Goal: Task Accomplishment & Management: Manage account settings

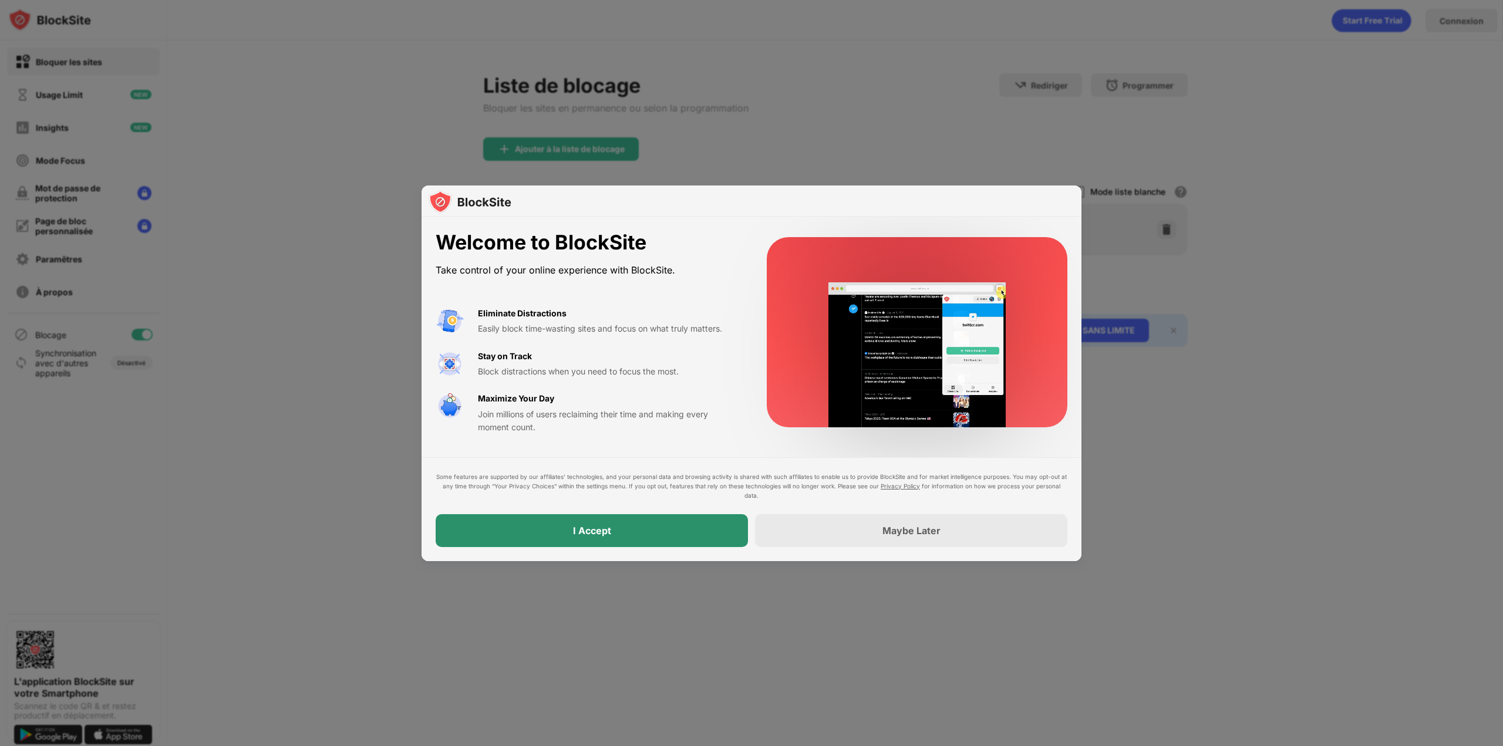
click at [650, 537] on div "I Accept" at bounding box center [592, 530] width 312 height 33
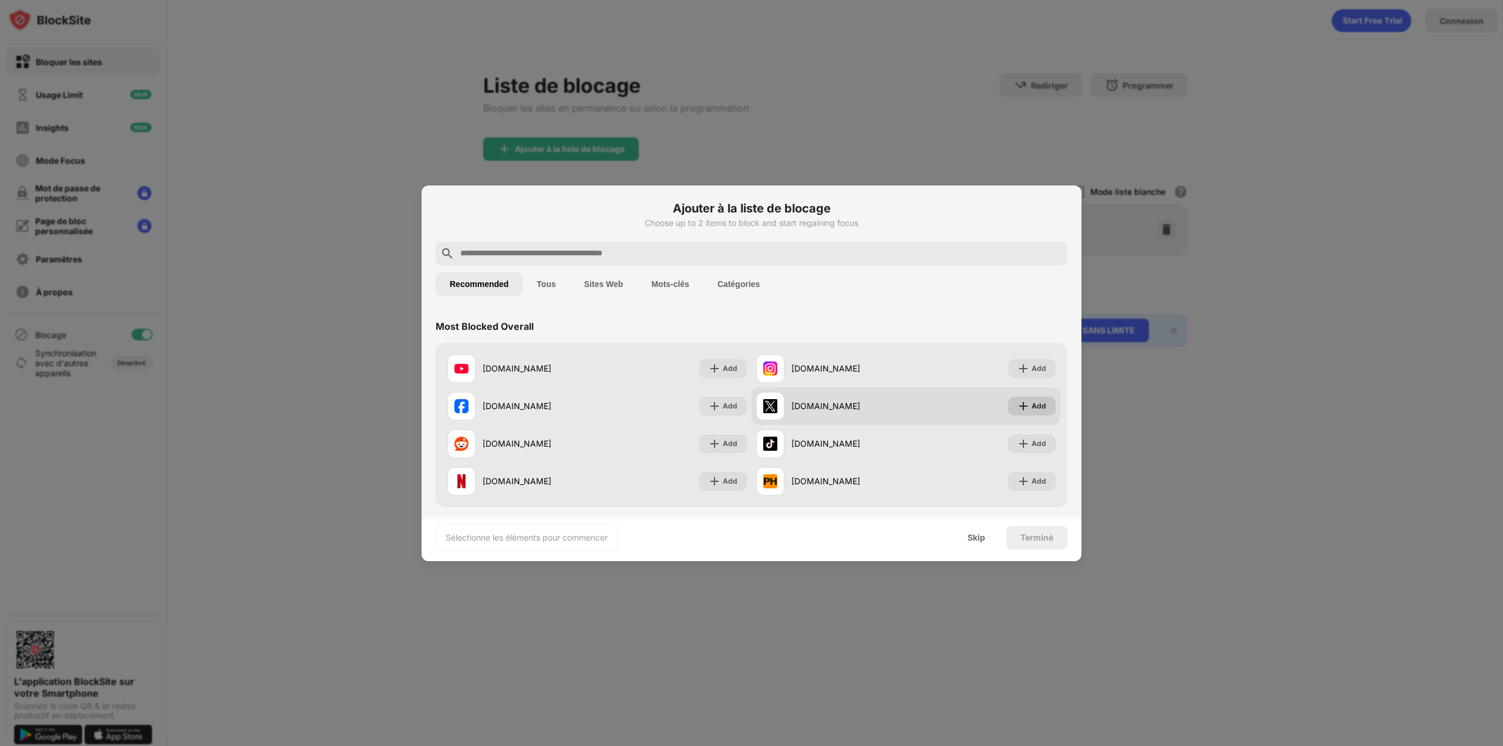
click at [1018, 405] on img at bounding box center [1024, 406] width 12 height 12
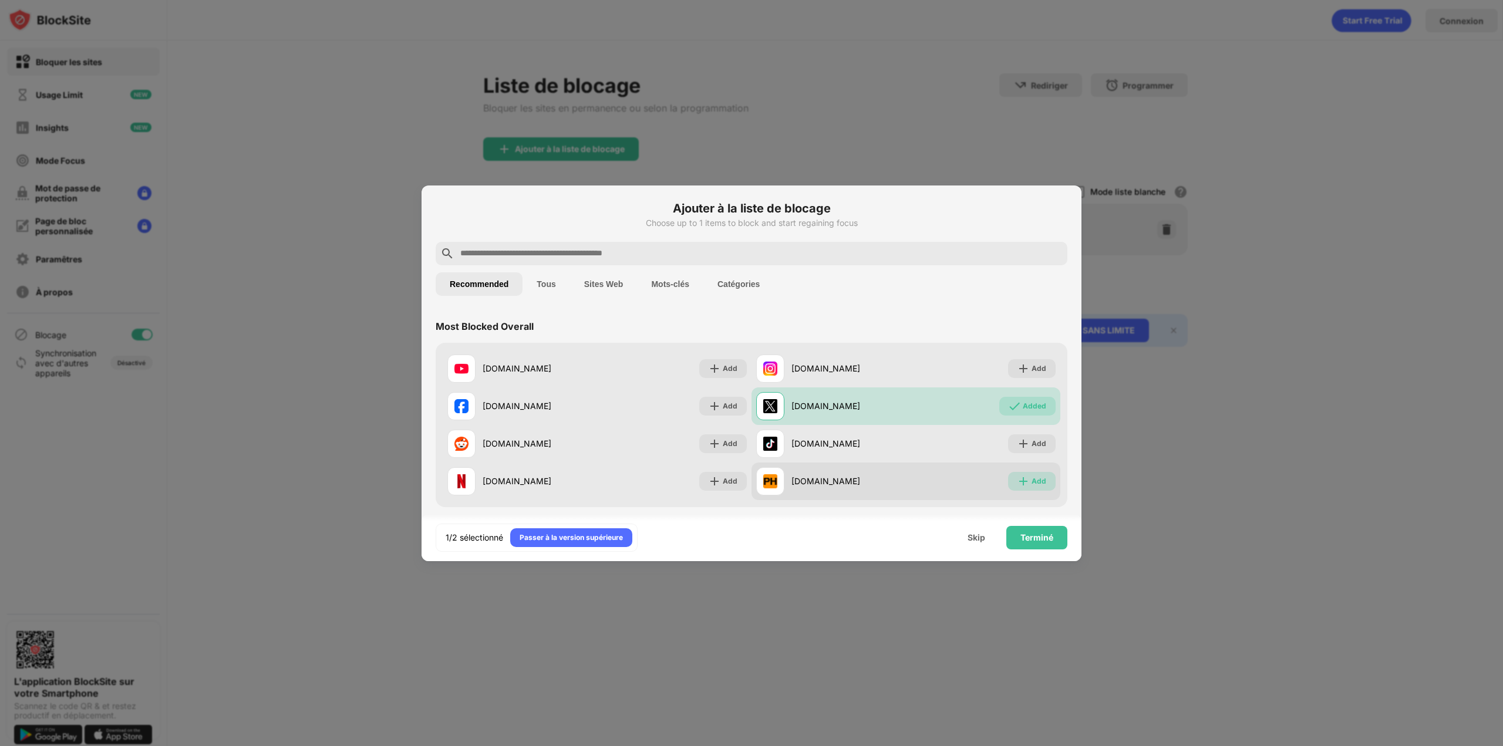
click at [1018, 485] on img at bounding box center [1024, 482] width 12 height 12
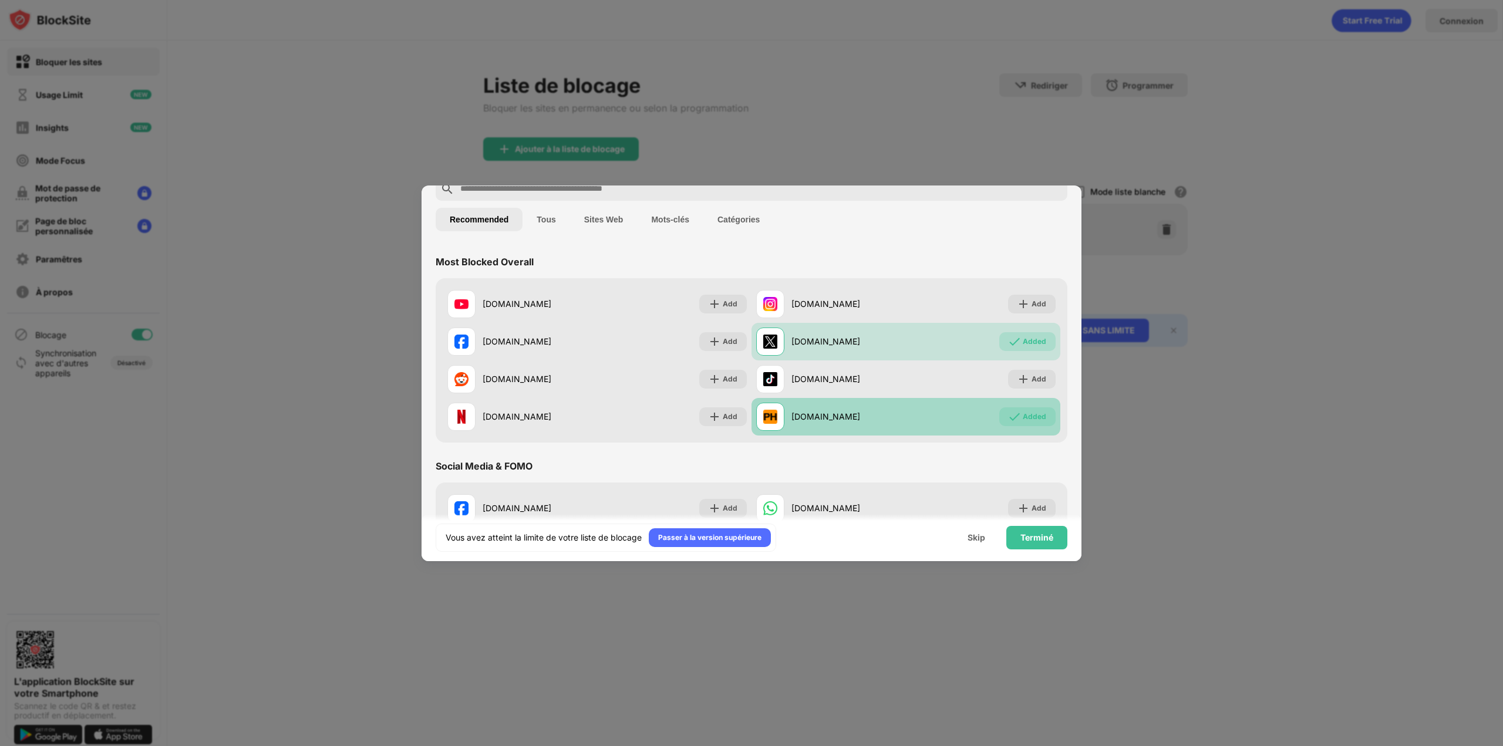
scroll to position [59, 0]
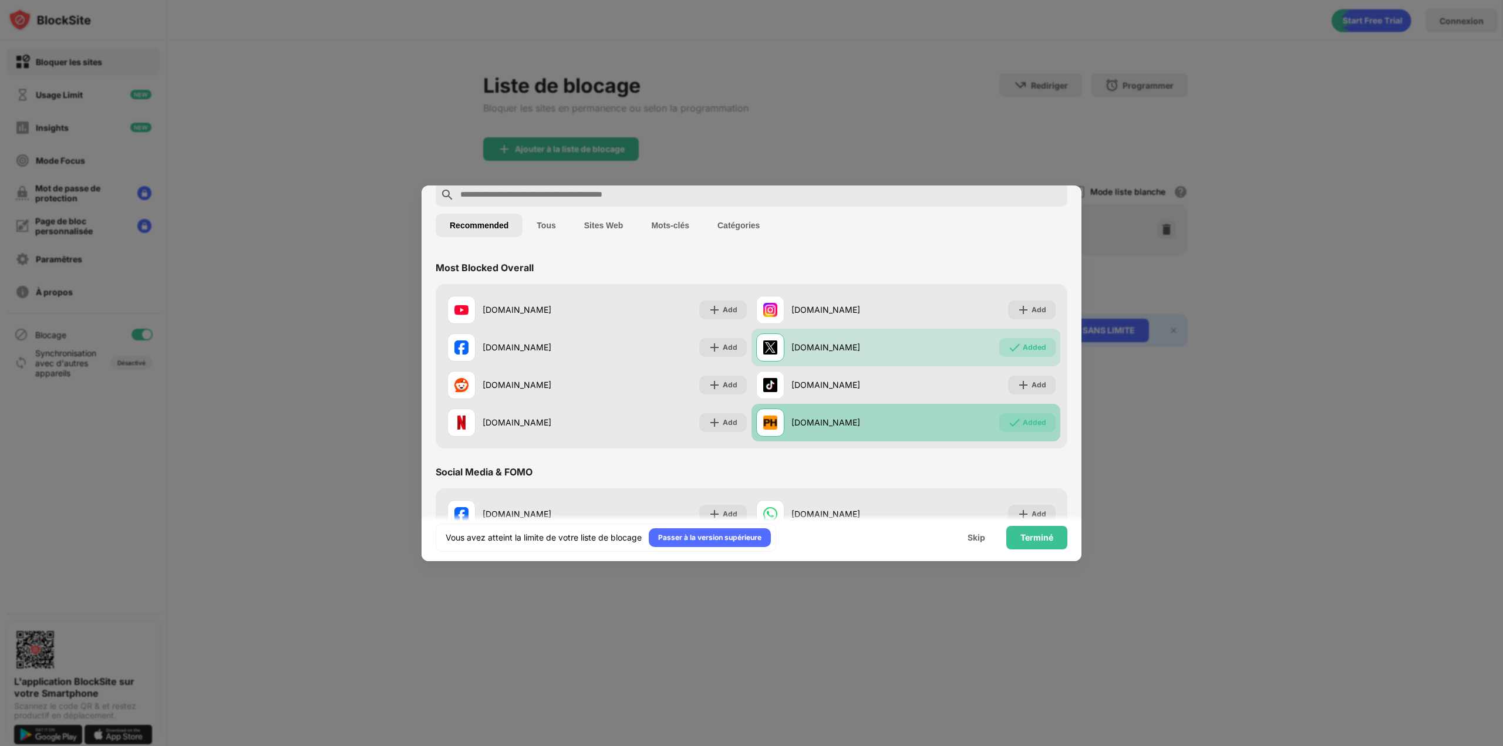
click at [1025, 424] on div "Added" at bounding box center [1034, 423] width 23 height 12
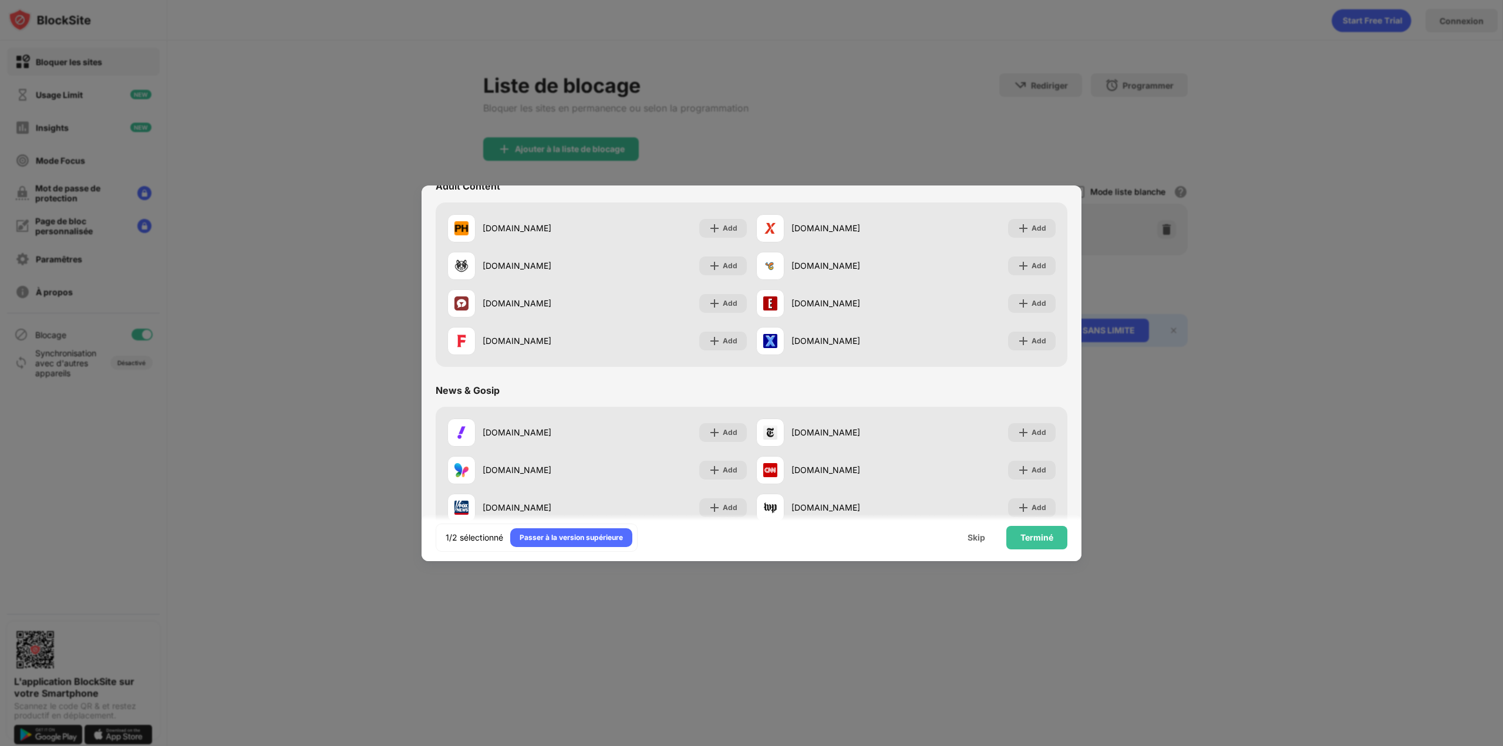
scroll to position [646, 0]
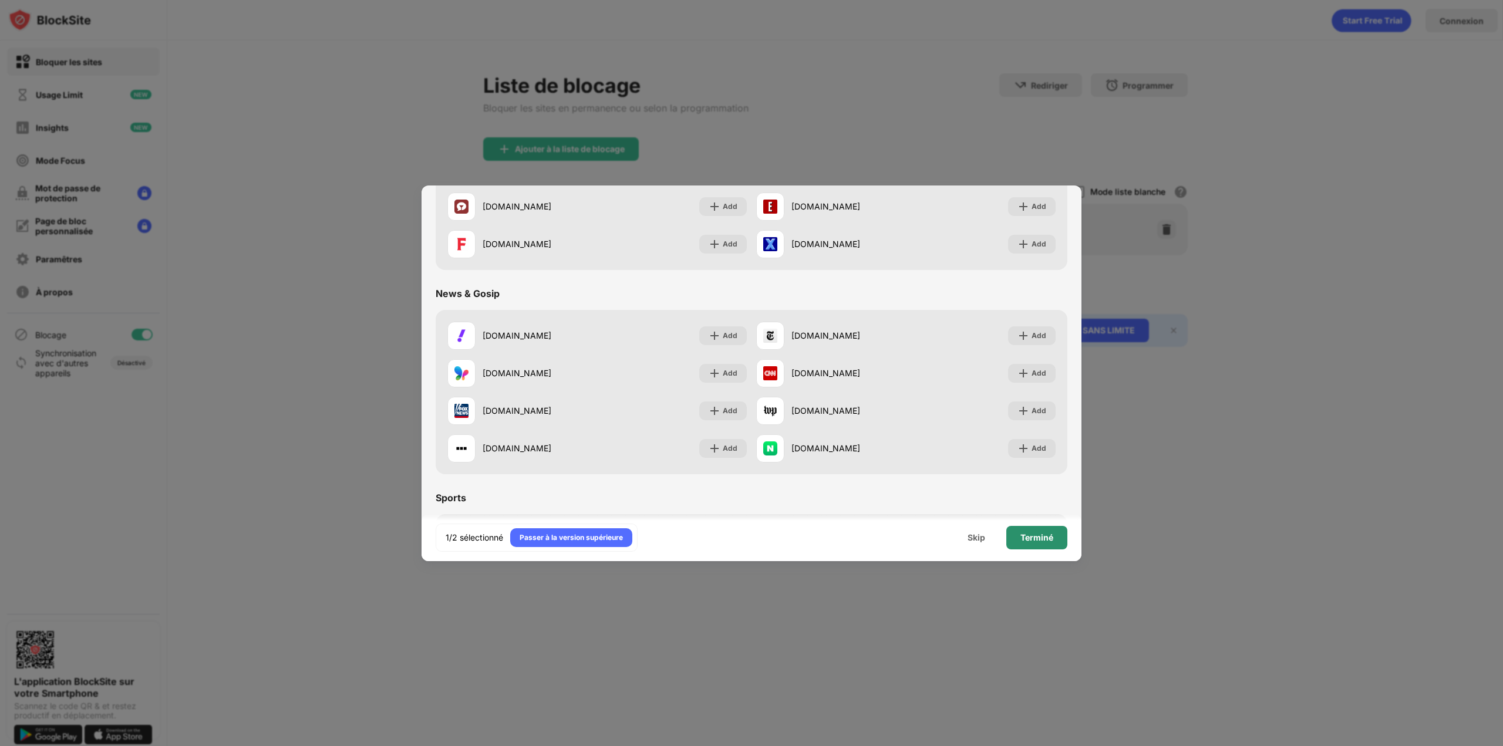
click at [1035, 538] on div "Terminé" at bounding box center [1037, 537] width 33 height 9
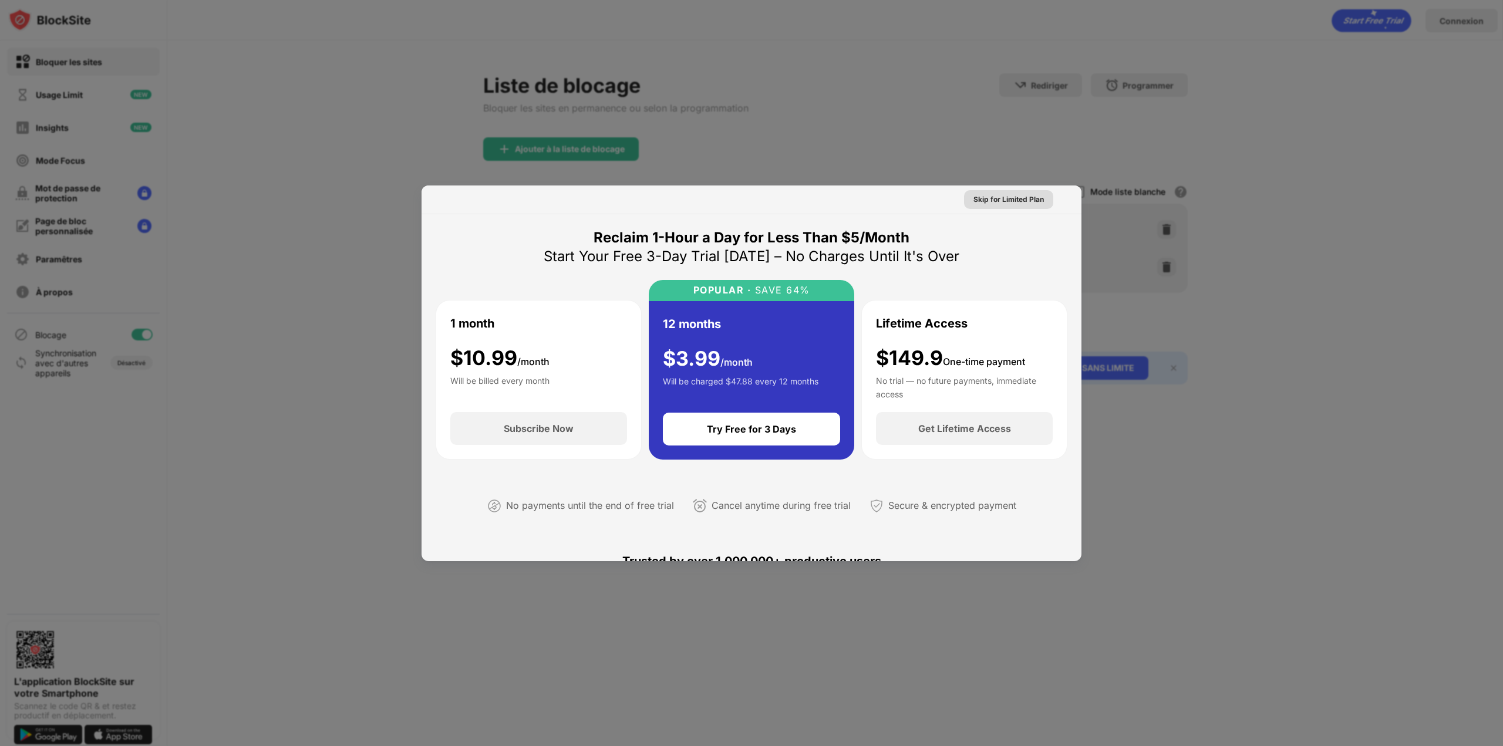
click at [988, 149] on div at bounding box center [751, 373] width 1503 height 746
click at [965, 150] on div at bounding box center [751, 373] width 1503 height 746
click at [1017, 204] on div "Skip for Limited Plan" at bounding box center [1009, 200] width 70 height 12
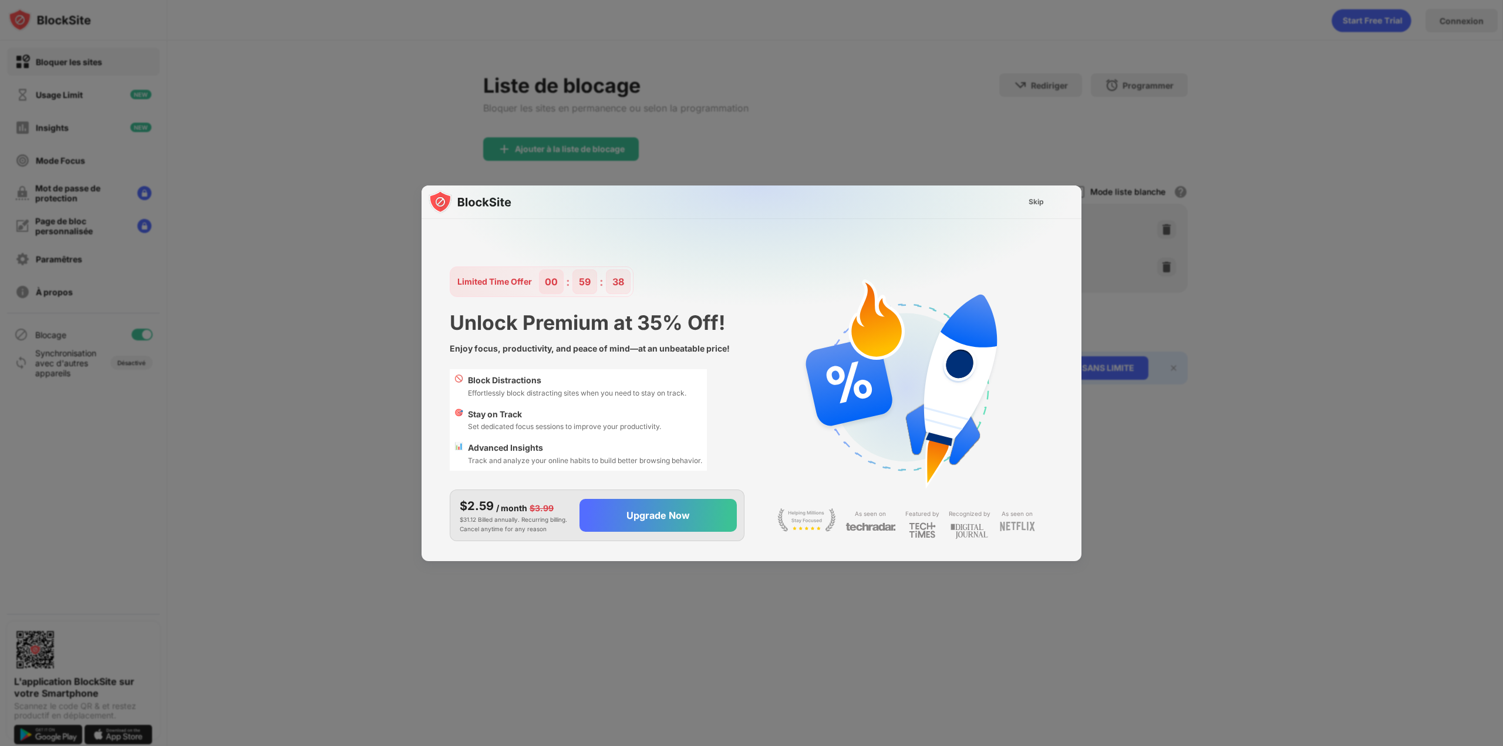
click at [1031, 200] on div "Skip" at bounding box center [1036, 202] width 15 height 12
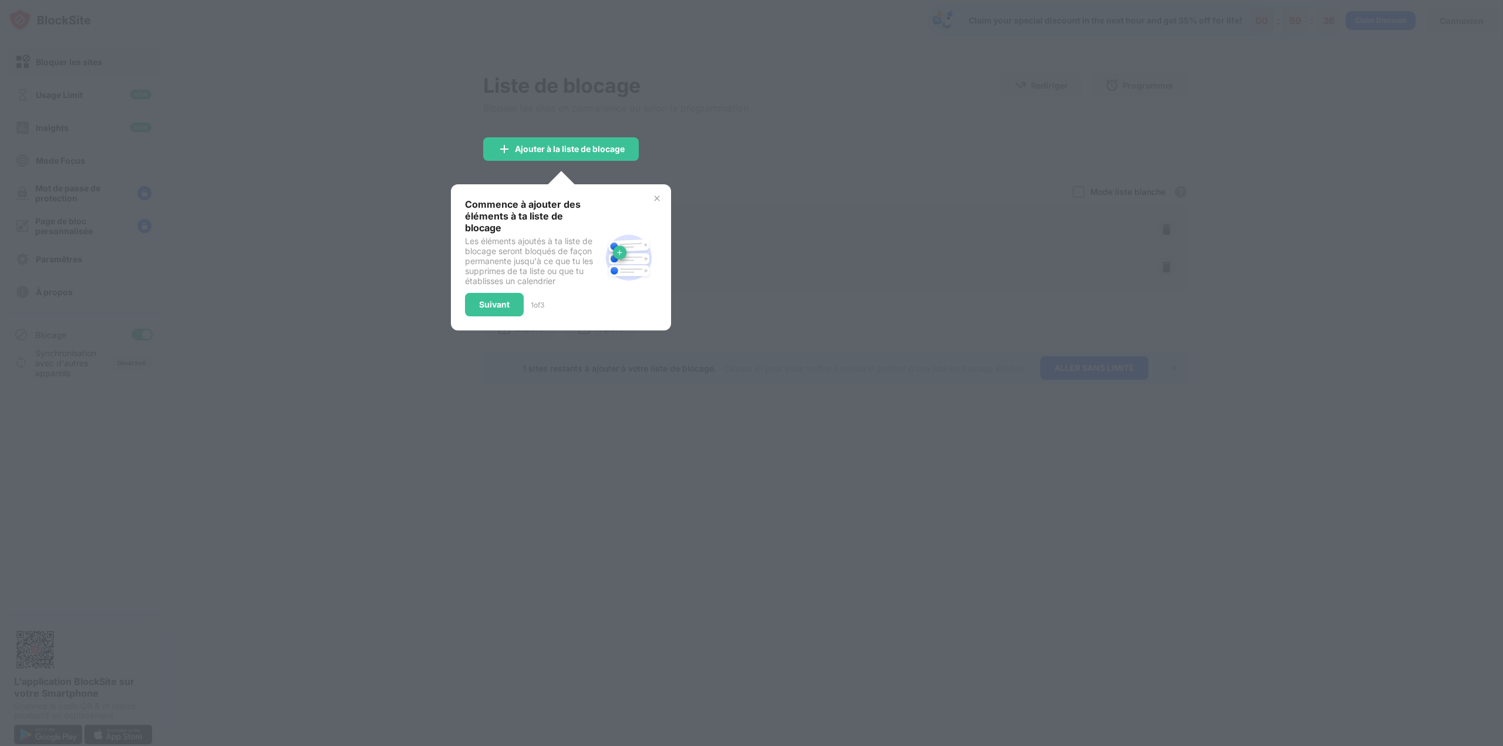
click at [647, 197] on div "Commence à ajouter des éléments à ta liste de blocage Les éléments ajoutés à ta…" at bounding box center [561, 257] width 220 height 146
click at [650, 195] on div "Commence à ajouter des éléments à ta liste de blocage Les éléments ajoutés à ta…" at bounding box center [561, 257] width 220 height 146
click at [656, 195] on img at bounding box center [656, 198] width 9 height 9
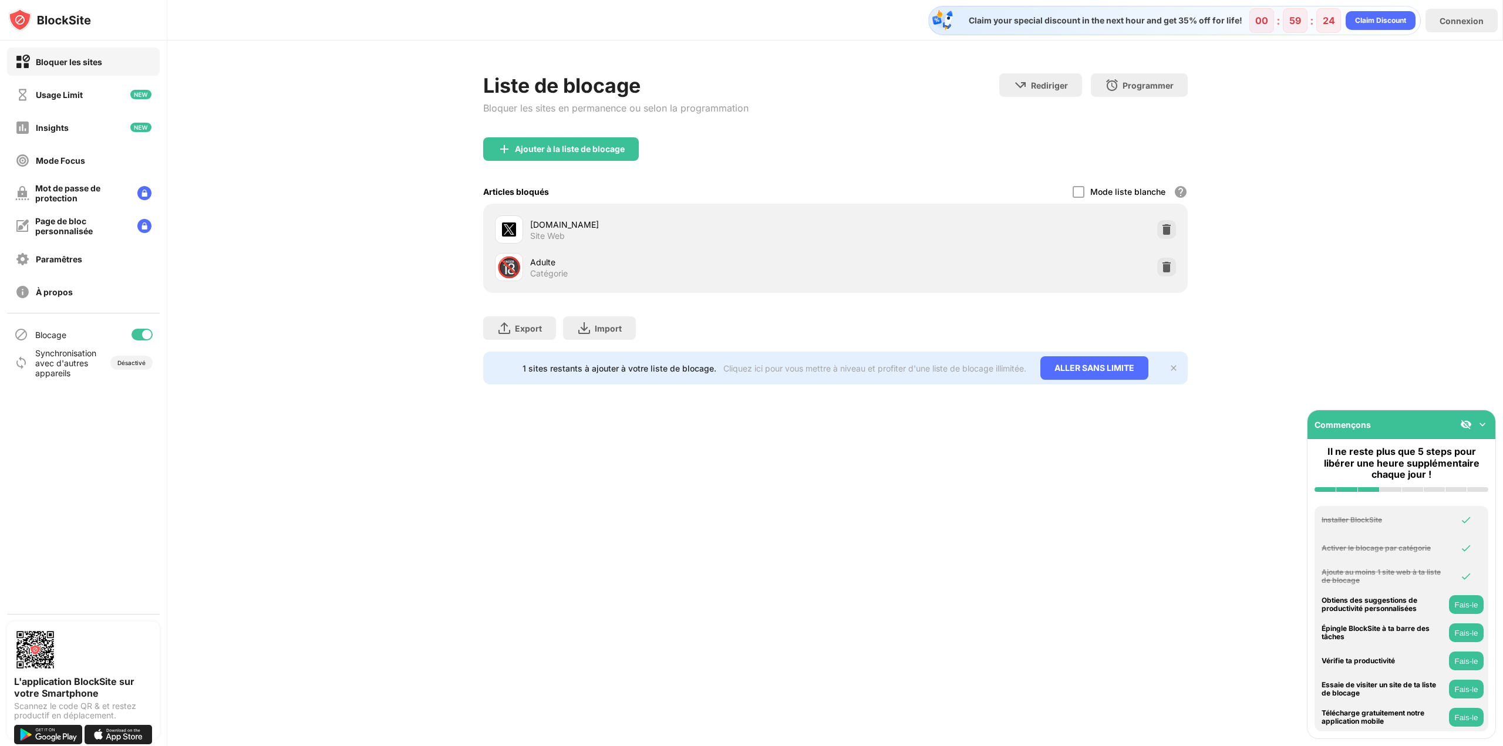
click at [570, 141] on div "Ajouter à la liste de blocage" at bounding box center [561, 148] width 156 height 23
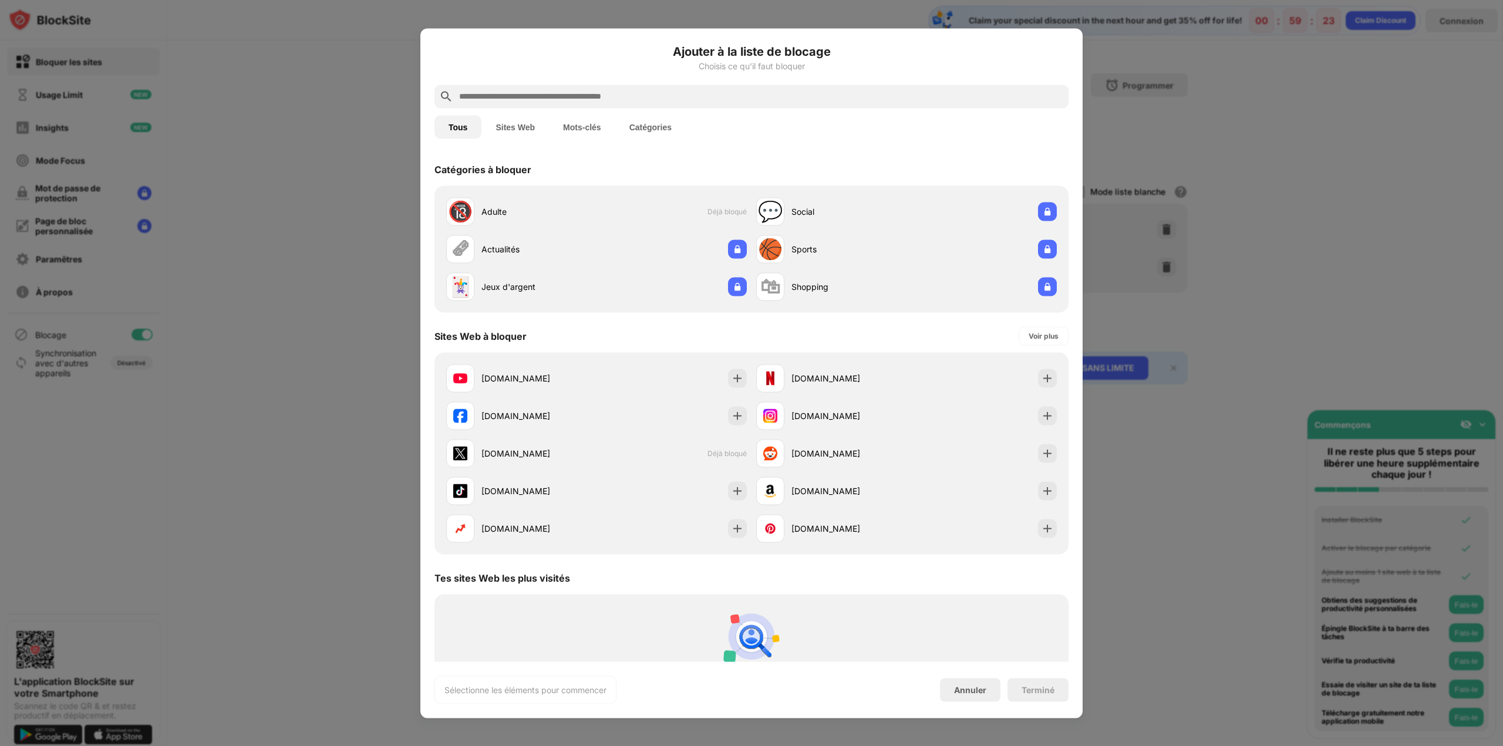
click at [541, 90] on input "text" at bounding box center [761, 96] width 606 height 14
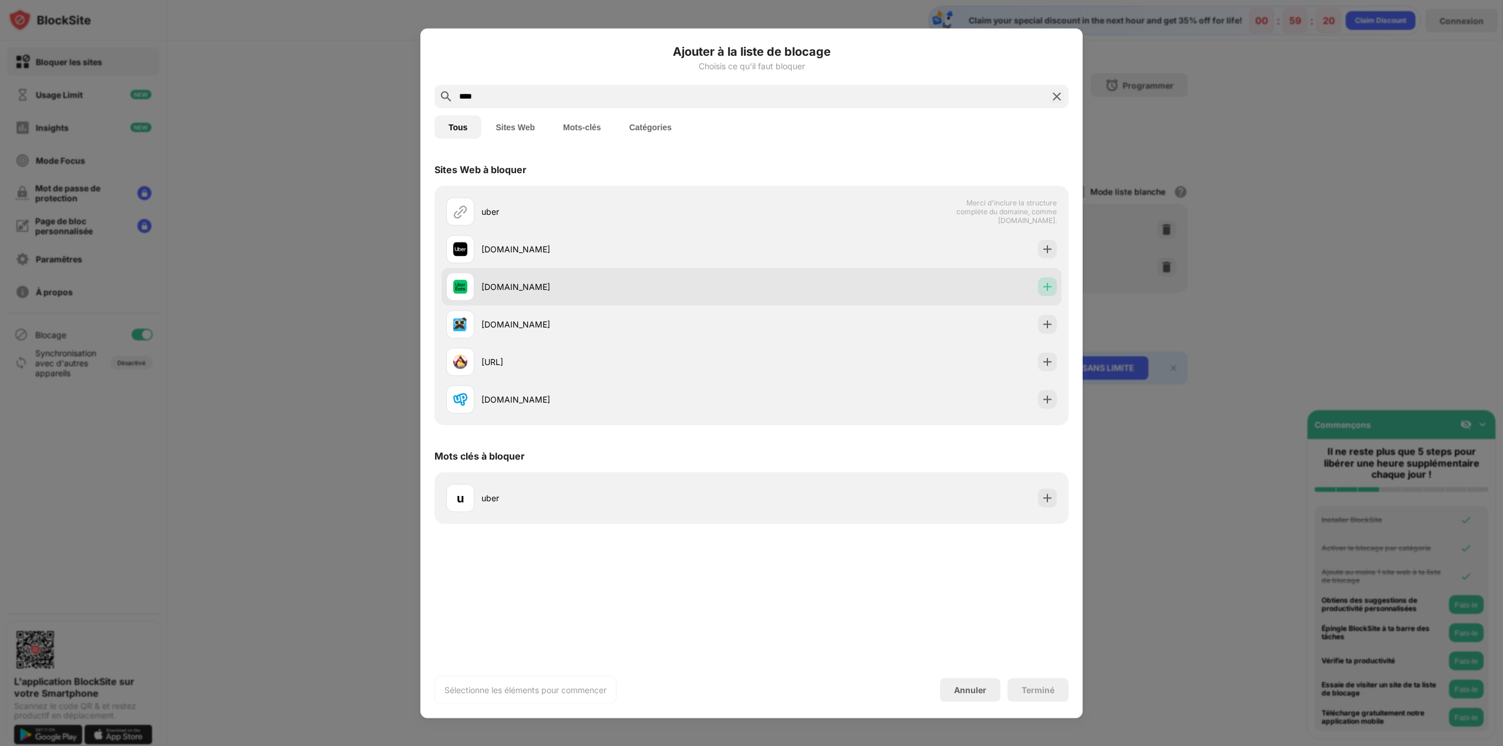
click at [1049, 285] on img at bounding box center [1048, 287] width 12 height 12
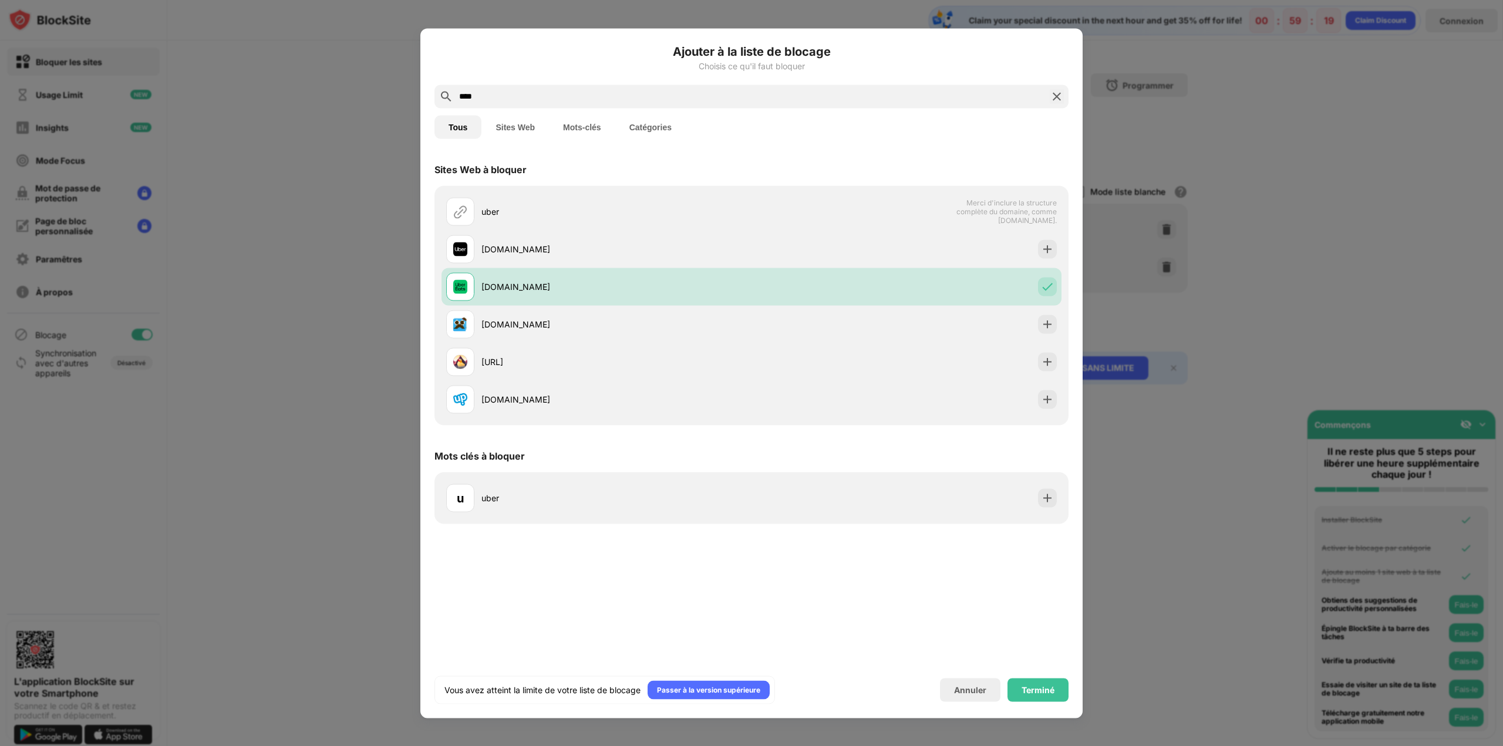
click at [538, 98] on input "****" at bounding box center [751, 96] width 587 height 14
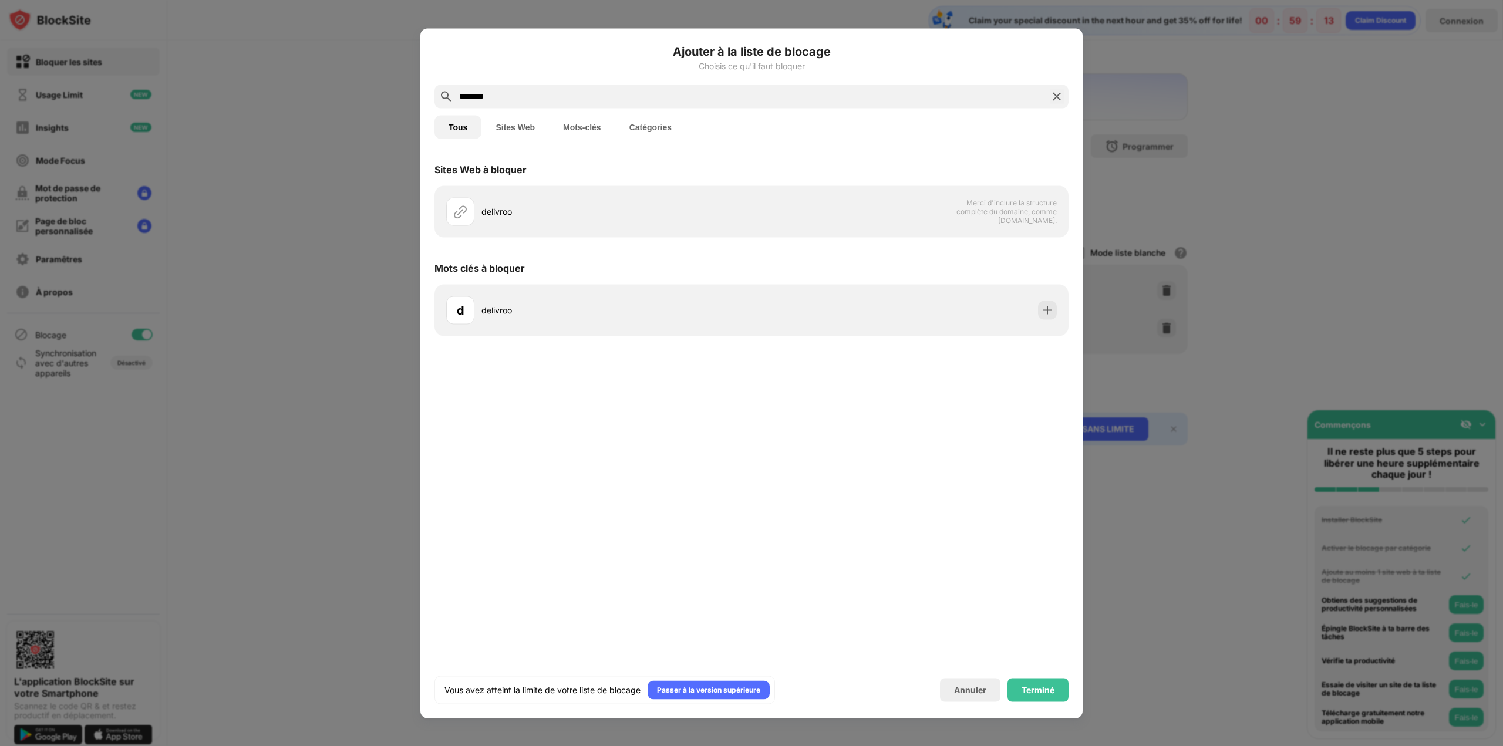
type input "********"
click at [503, 101] on input "********" at bounding box center [751, 96] width 587 height 14
drag, startPoint x: 771, startPoint y: 533, endPoint x: 815, endPoint y: 565, distance: 54.6
click at [772, 533] on div "Sites Web à bloquer delivroo Merci d'inclure la structure complète du domaine, …" at bounding box center [751, 407] width 662 height 509
click at [955, 682] on div "Annuler" at bounding box center [970, 689] width 60 height 23
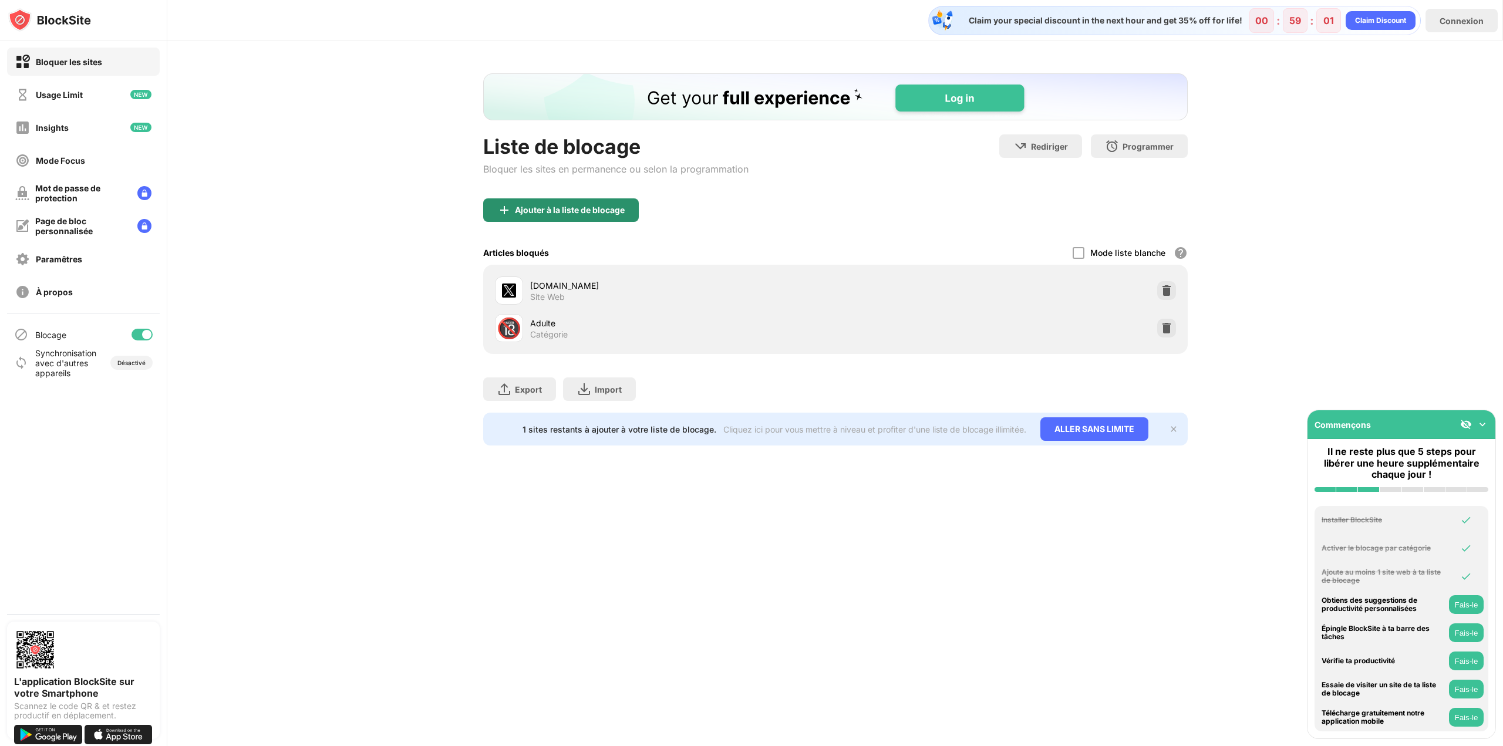
click at [585, 208] on div "Ajouter à la liste de blocage" at bounding box center [570, 210] width 110 height 9
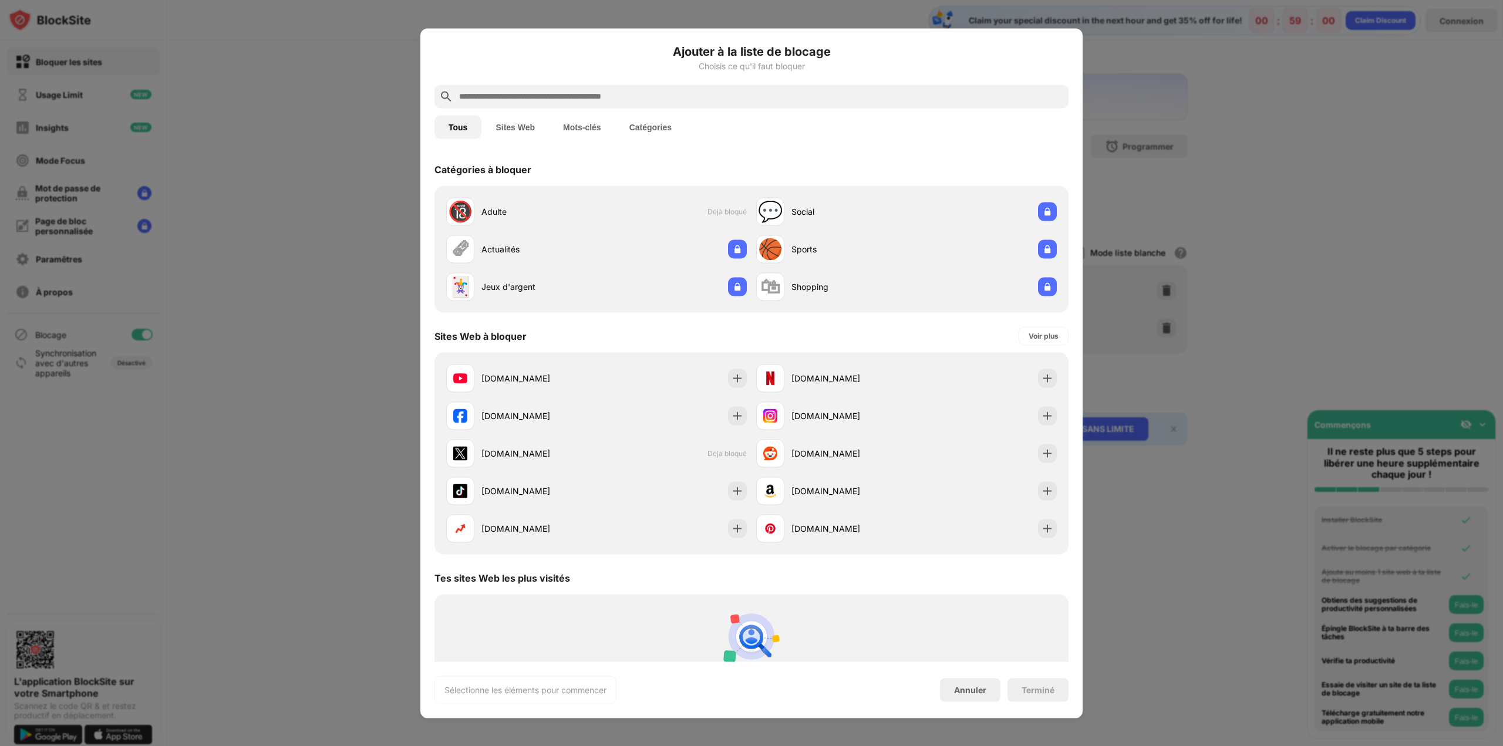
click at [537, 97] on input "text" at bounding box center [761, 96] width 606 height 14
paste input "**********"
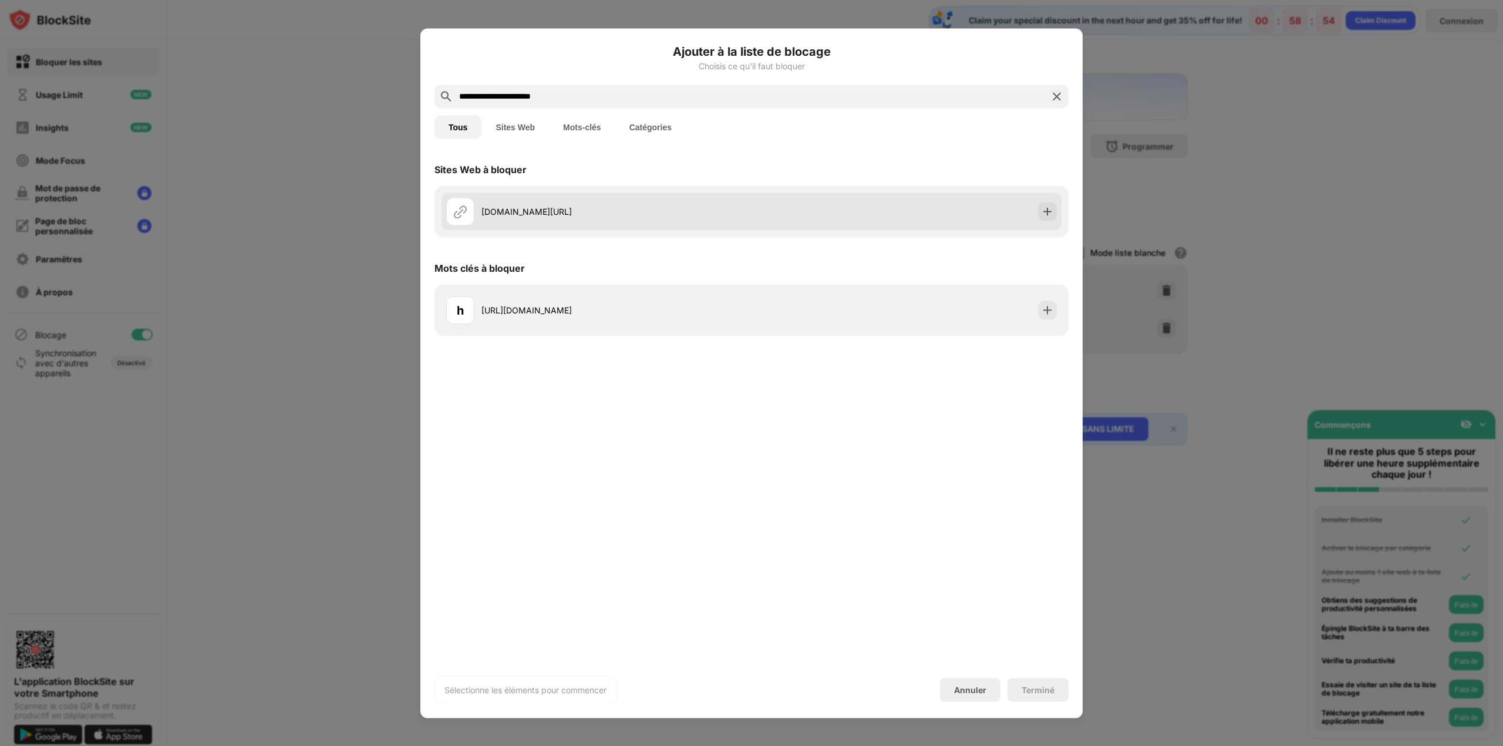
type input "**********"
click at [574, 211] on div "[DOMAIN_NAME][URL]" at bounding box center [617, 212] width 270 height 12
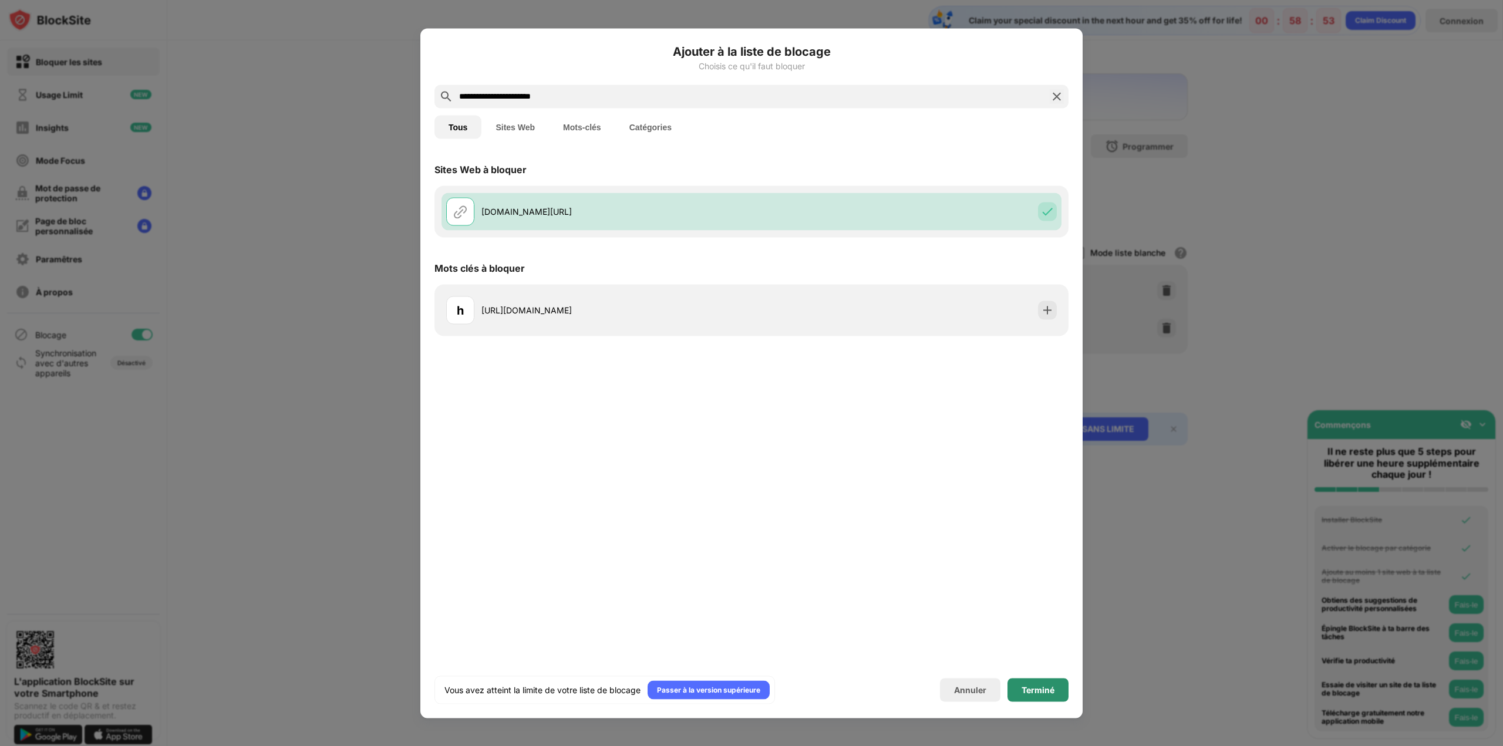
drag, startPoint x: 1014, startPoint y: 687, endPoint x: 1008, endPoint y: 682, distance: 7.5
click at [1013, 685] on div "Terminé" at bounding box center [1038, 689] width 61 height 23
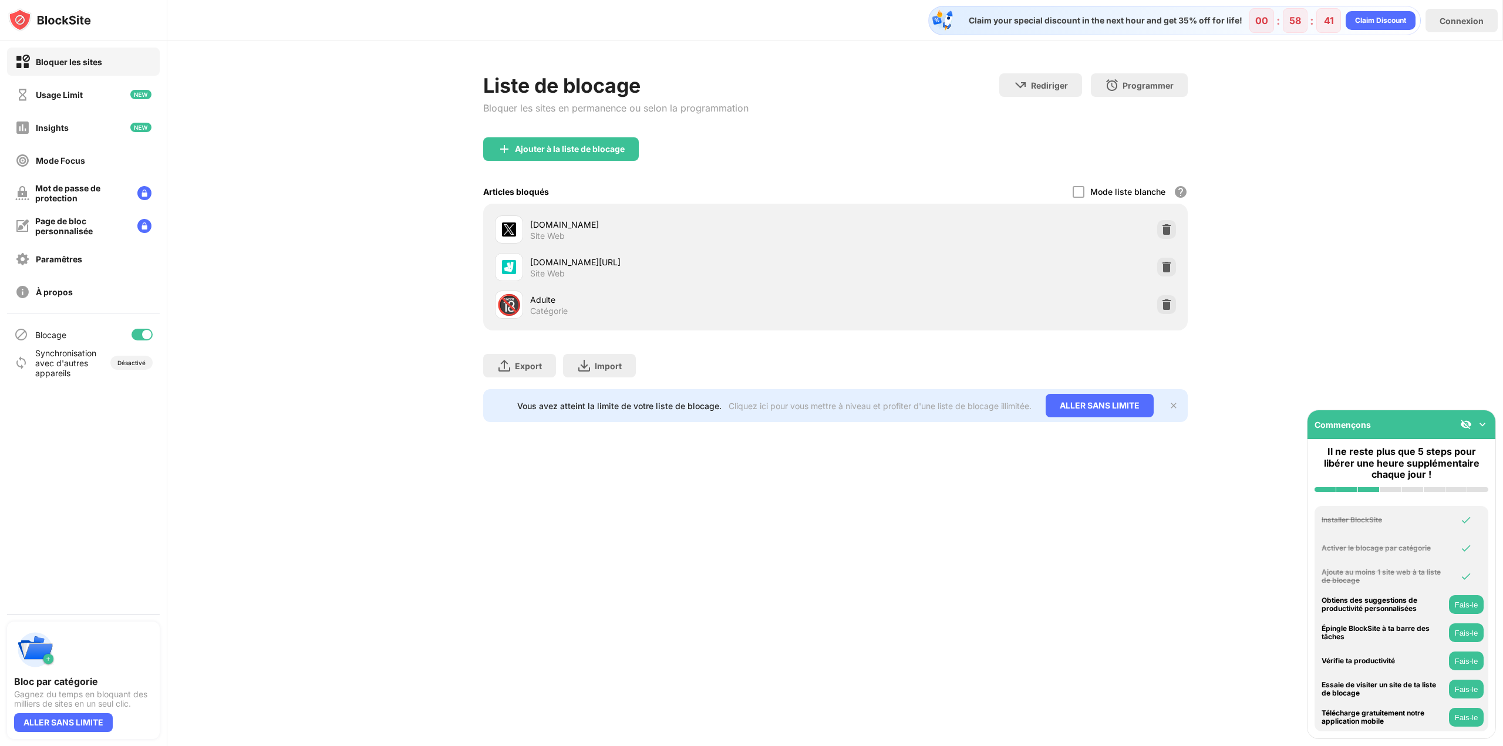
click at [547, 135] on div "Liste de blocage Bloquer les sites en permanence ou selon la programmation" at bounding box center [615, 105] width 265 height 64
click at [551, 147] on div "Ajouter à la liste de blocage" at bounding box center [570, 148] width 110 height 9
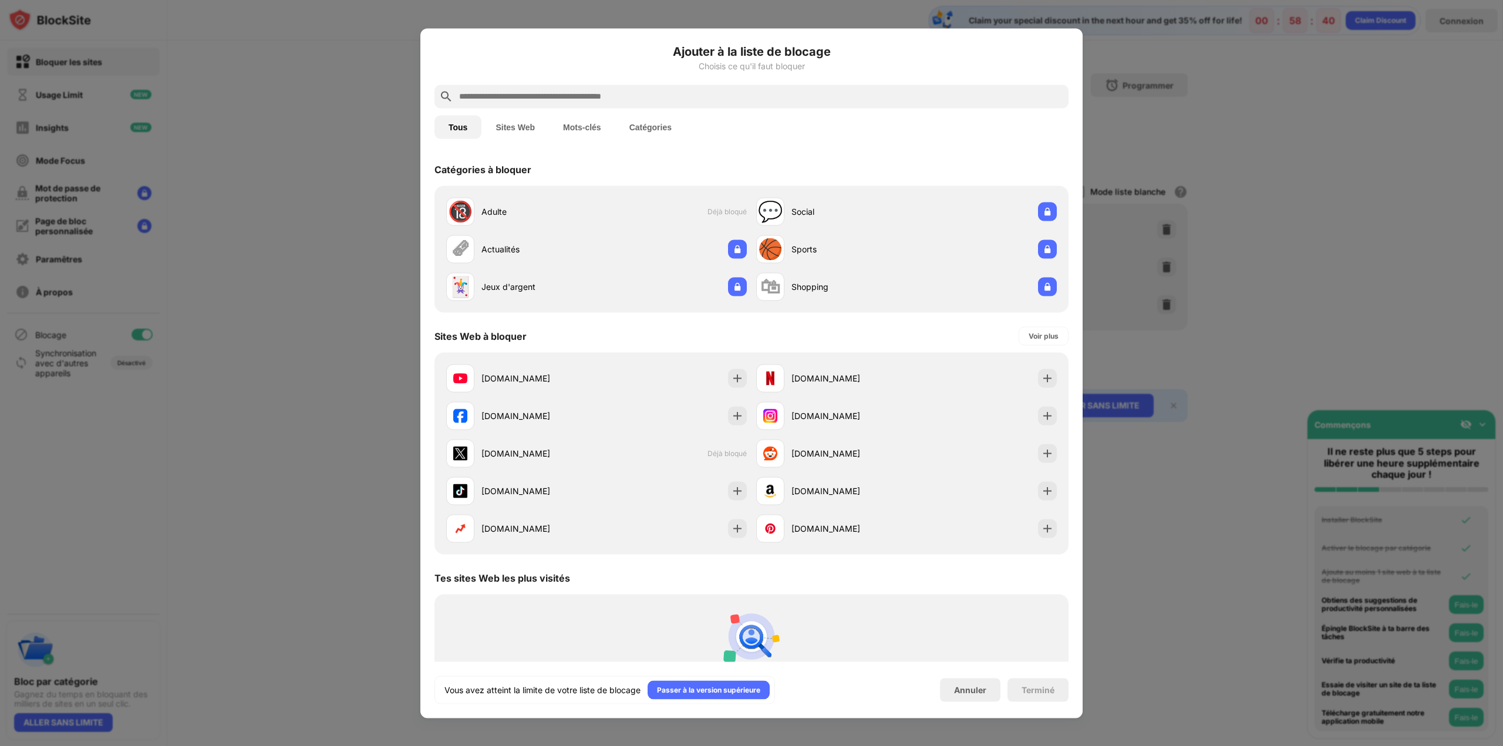
click at [564, 97] on input "text" at bounding box center [761, 96] width 606 height 14
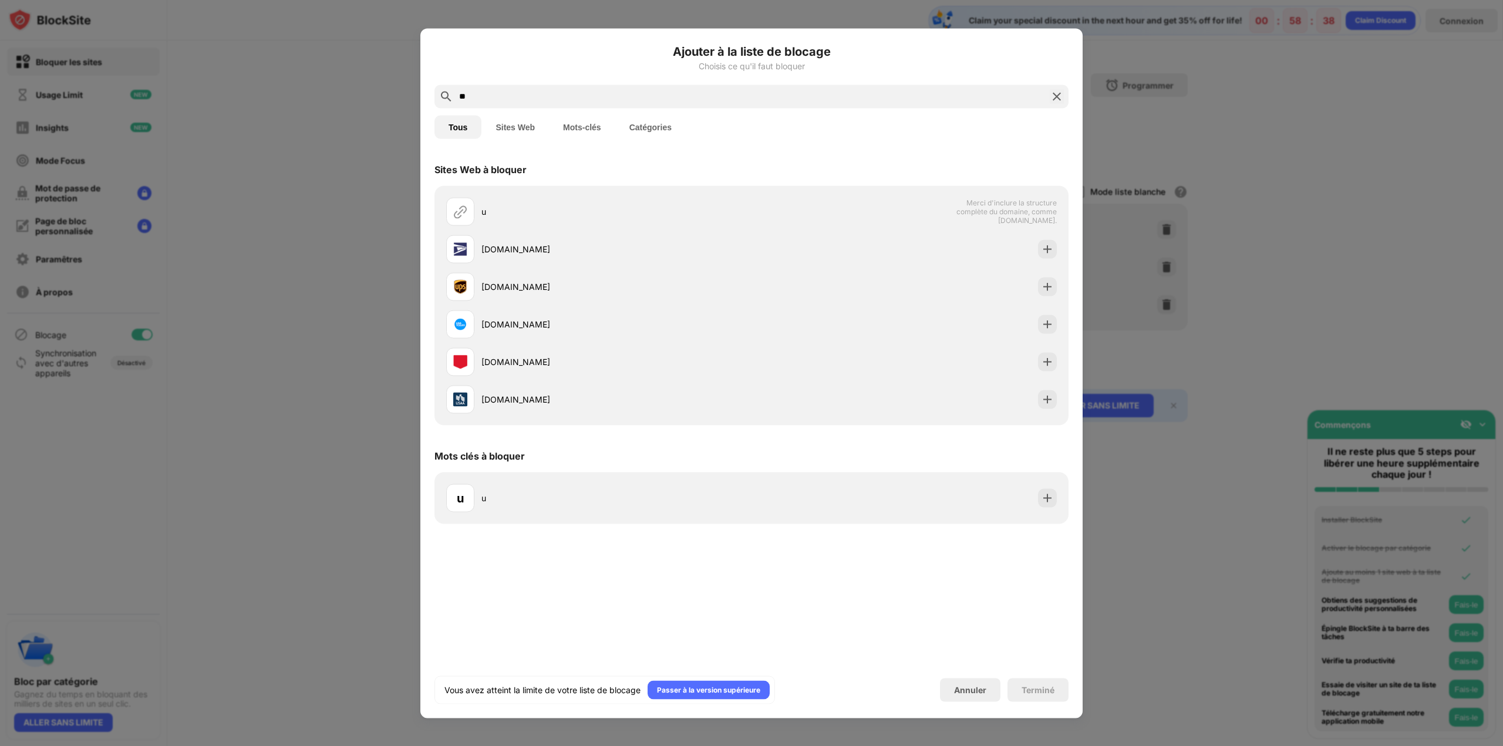
drag, startPoint x: 504, startPoint y: 103, endPoint x: 470, endPoint y: 99, distance: 34.4
click at [470, 99] on div "*" at bounding box center [752, 96] width 634 height 23
click at [466, 97] on input "*" at bounding box center [751, 96] width 587 height 14
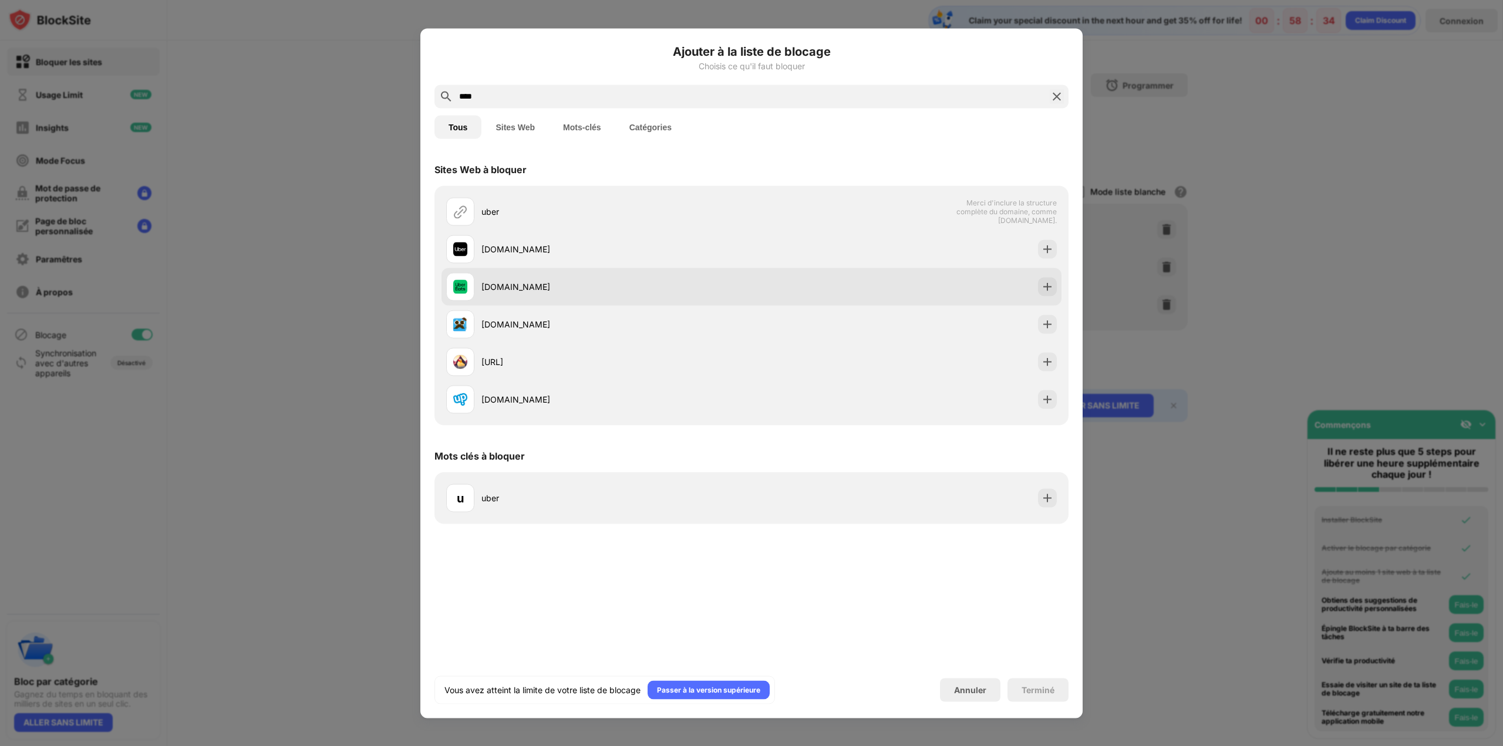
type input "****"
click at [1048, 285] on img at bounding box center [1048, 287] width 12 height 12
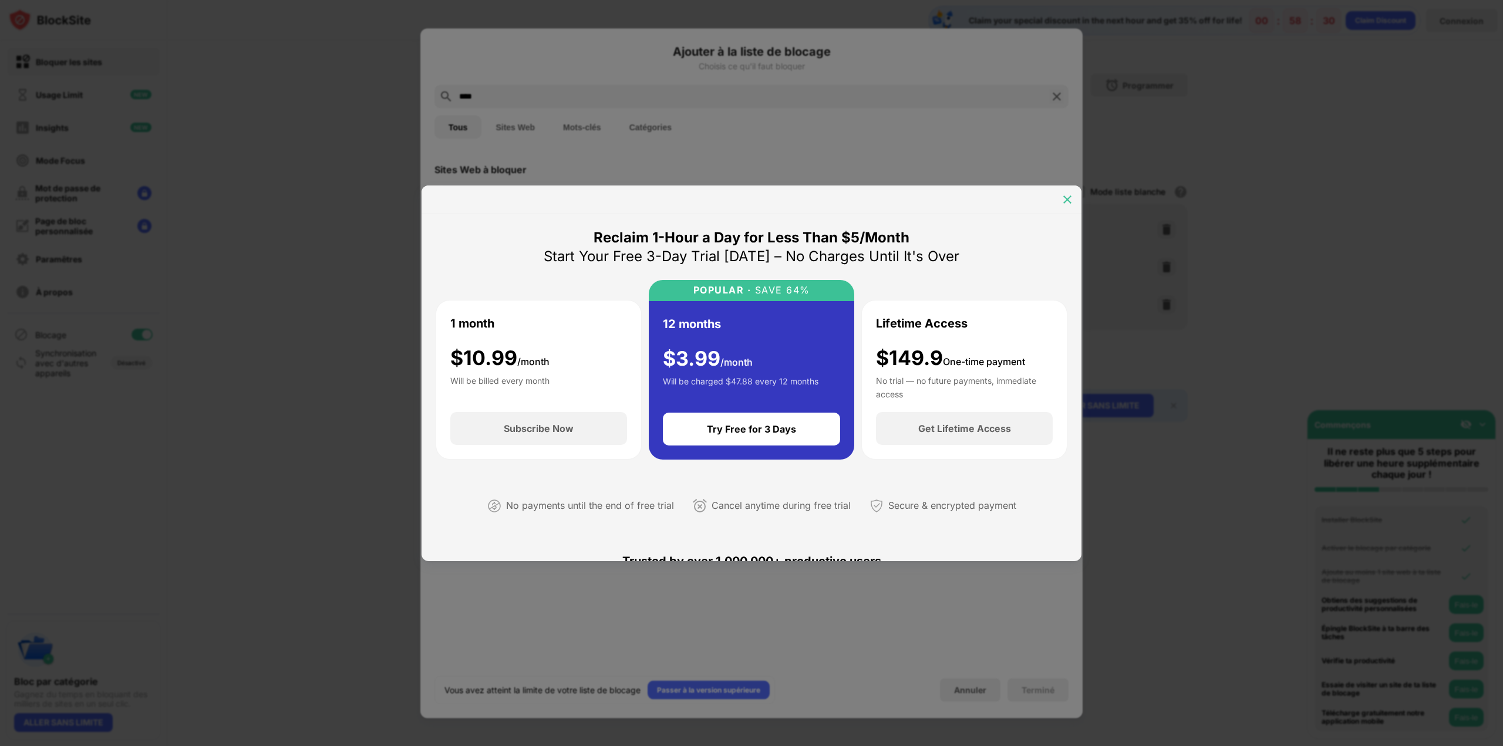
click at [1069, 202] on img at bounding box center [1068, 200] width 12 height 12
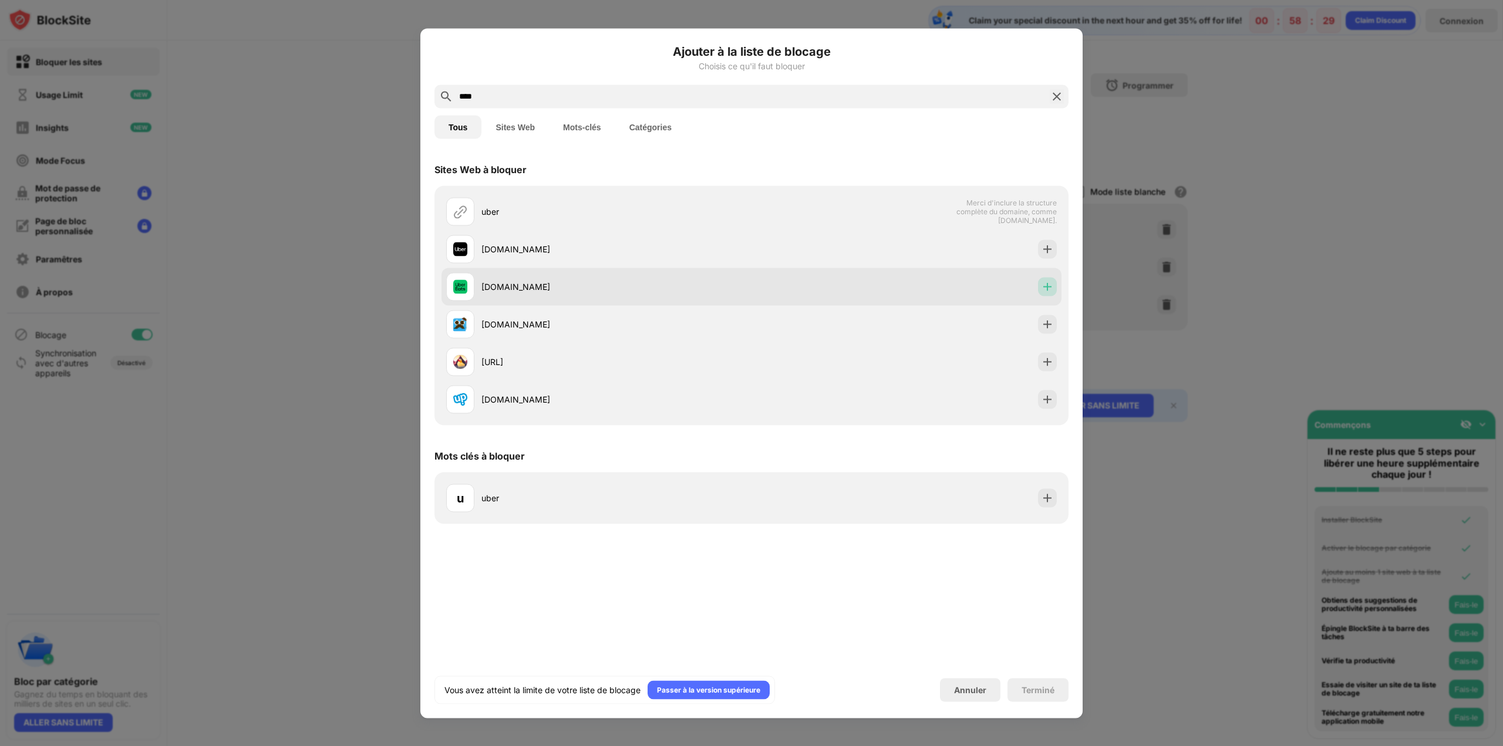
click at [1046, 290] on img at bounding box center [1048, 287] width 12 height 12
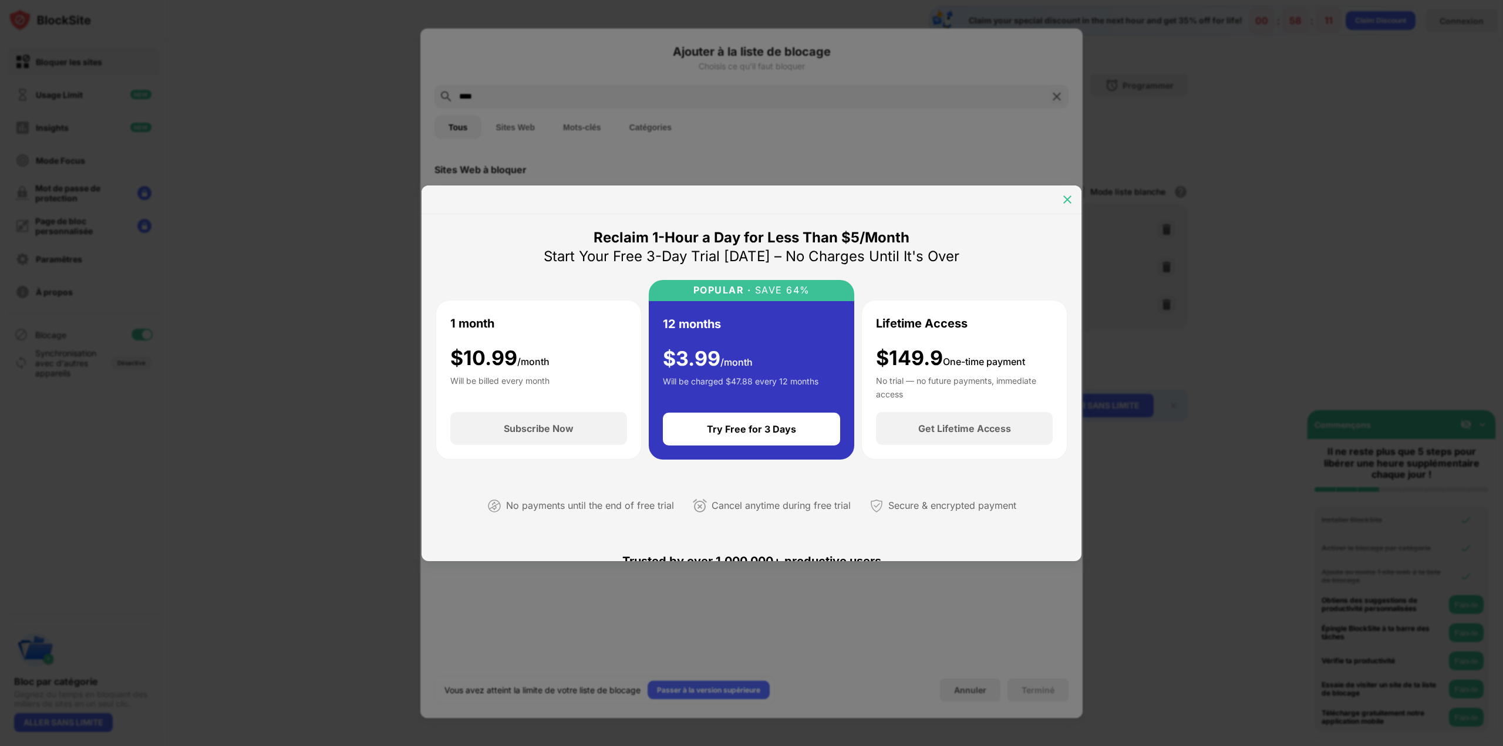
click at [1063, 202] on img at bounding box center [1068, 200] width 12 height 12
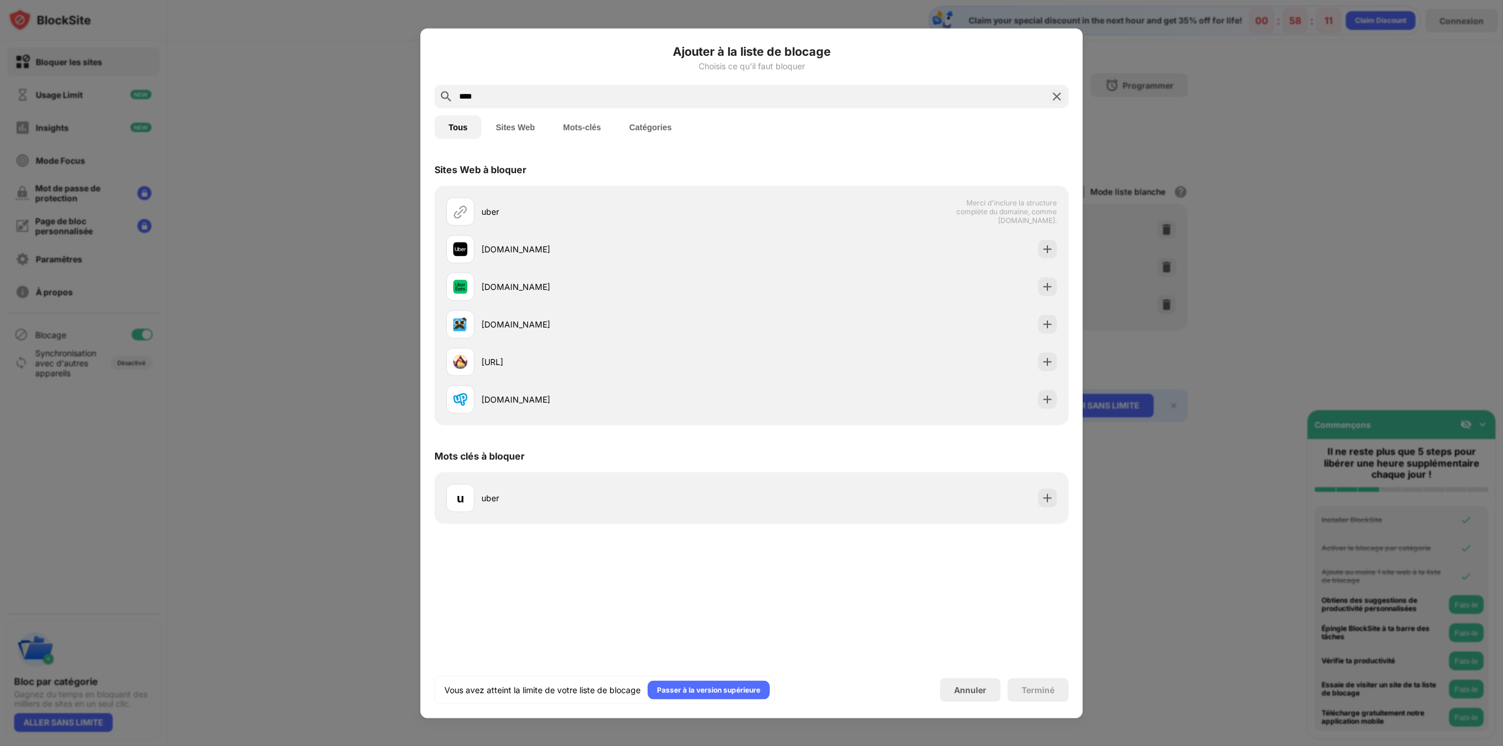
click at [1065, 103] on div "****" at bounding box center [752, 96] width 634 height 23
click at [1129, 134] on div at bounding box center [751, 373] width 1503 height 746
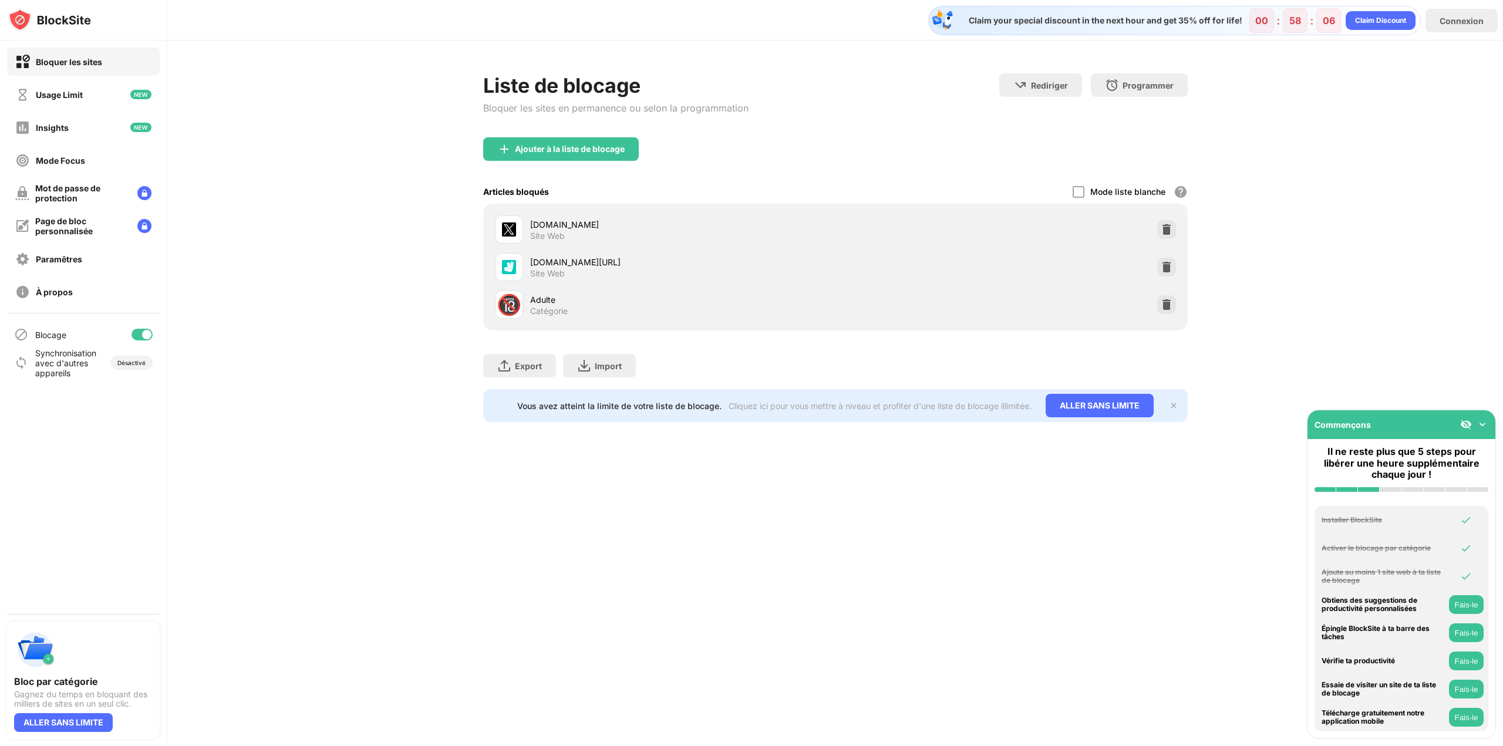
click at [640, 440] on div "Liste de blocage Bloquer les sites en permanence ou selon la programmation Redi…" at bounding box center [835, 248] width 1336 height 415
click at [1179, 302] on div "🔞 Adulte Catégorie" at bounding box center [835, 305] width 691 height 38
click at [1165, 302] on img at bounding box center [1167, 305] width 12 height 12
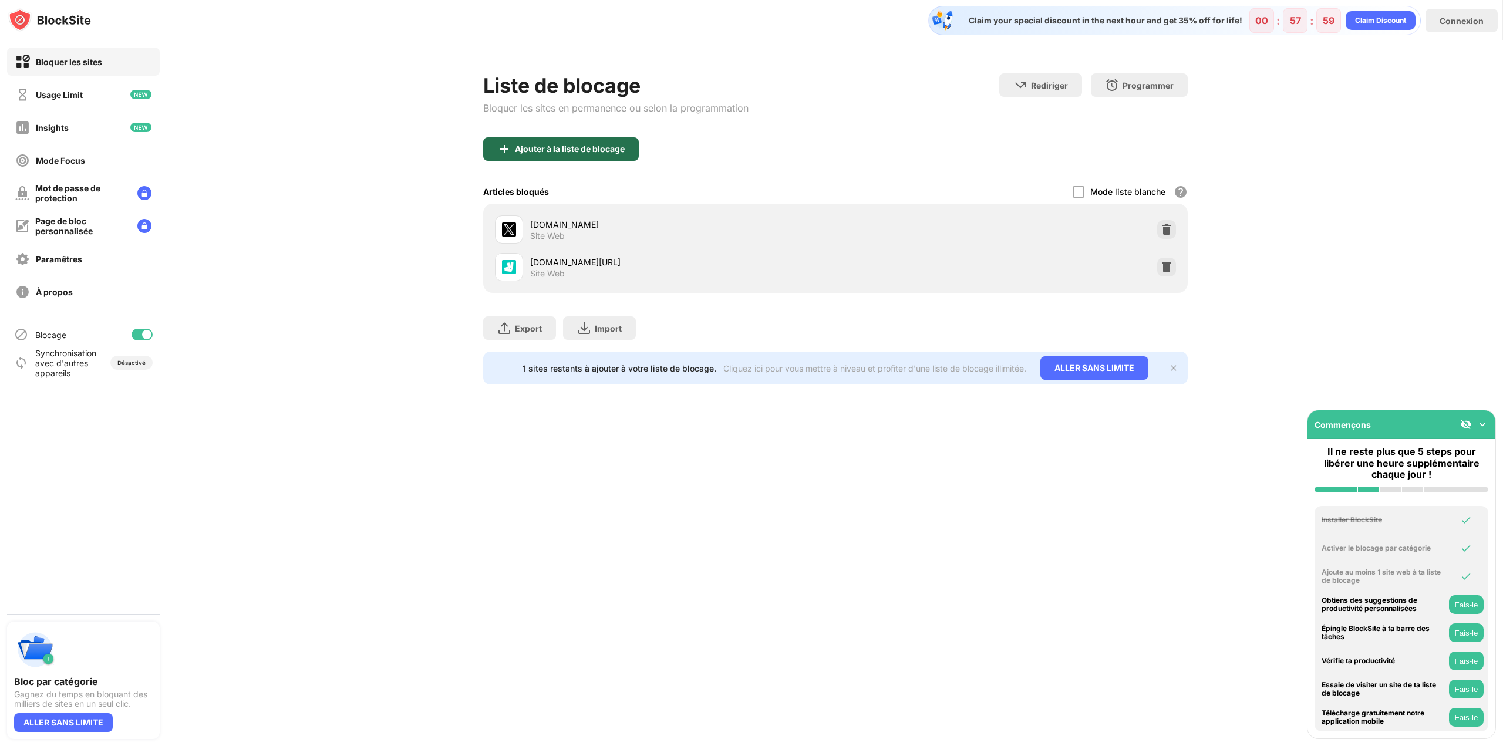
click at [578, 153] on div "Ajouter à la liste de blocage" at bounding box center [570, 148] width 110 height 9
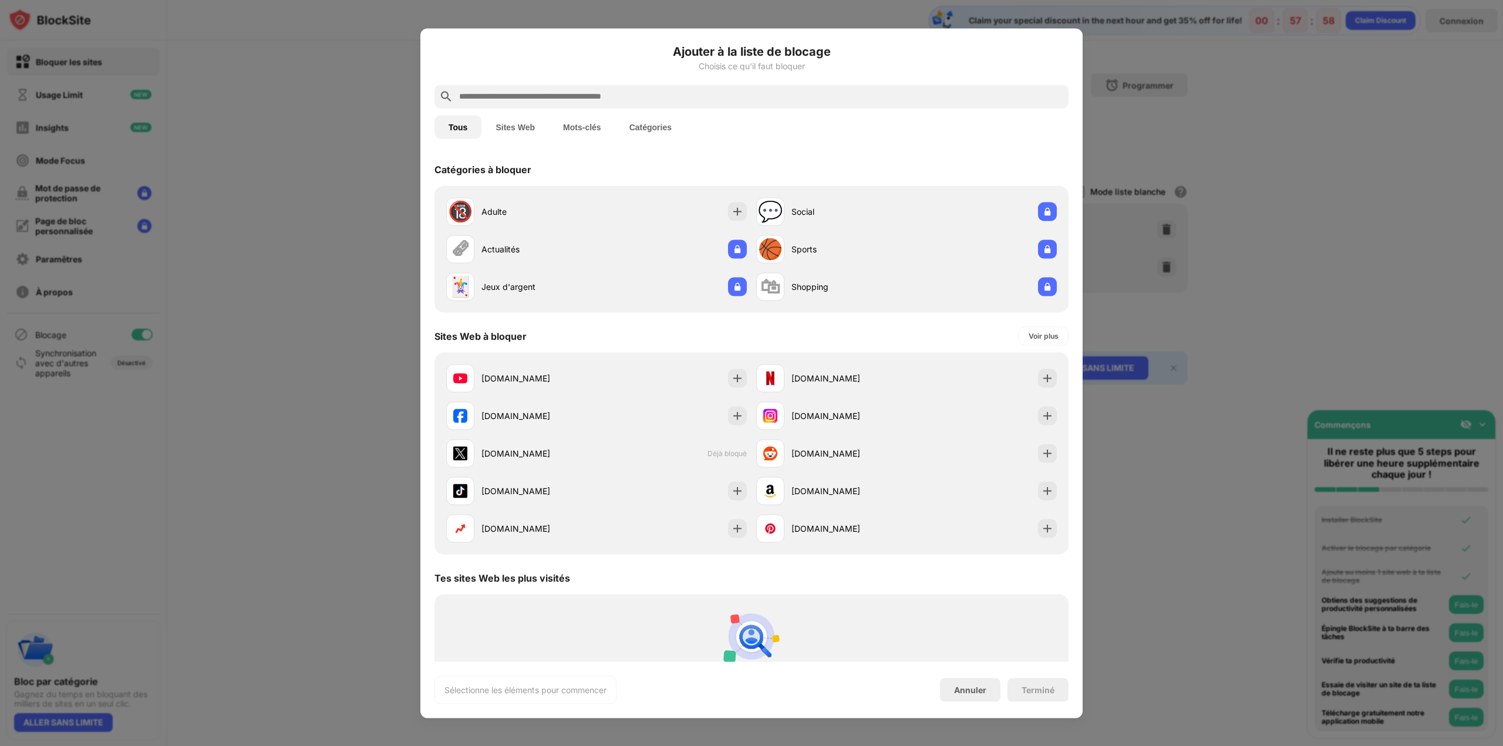
click at [577, 95] on input "text" at bounding box center [761, 96] width 606 height 14
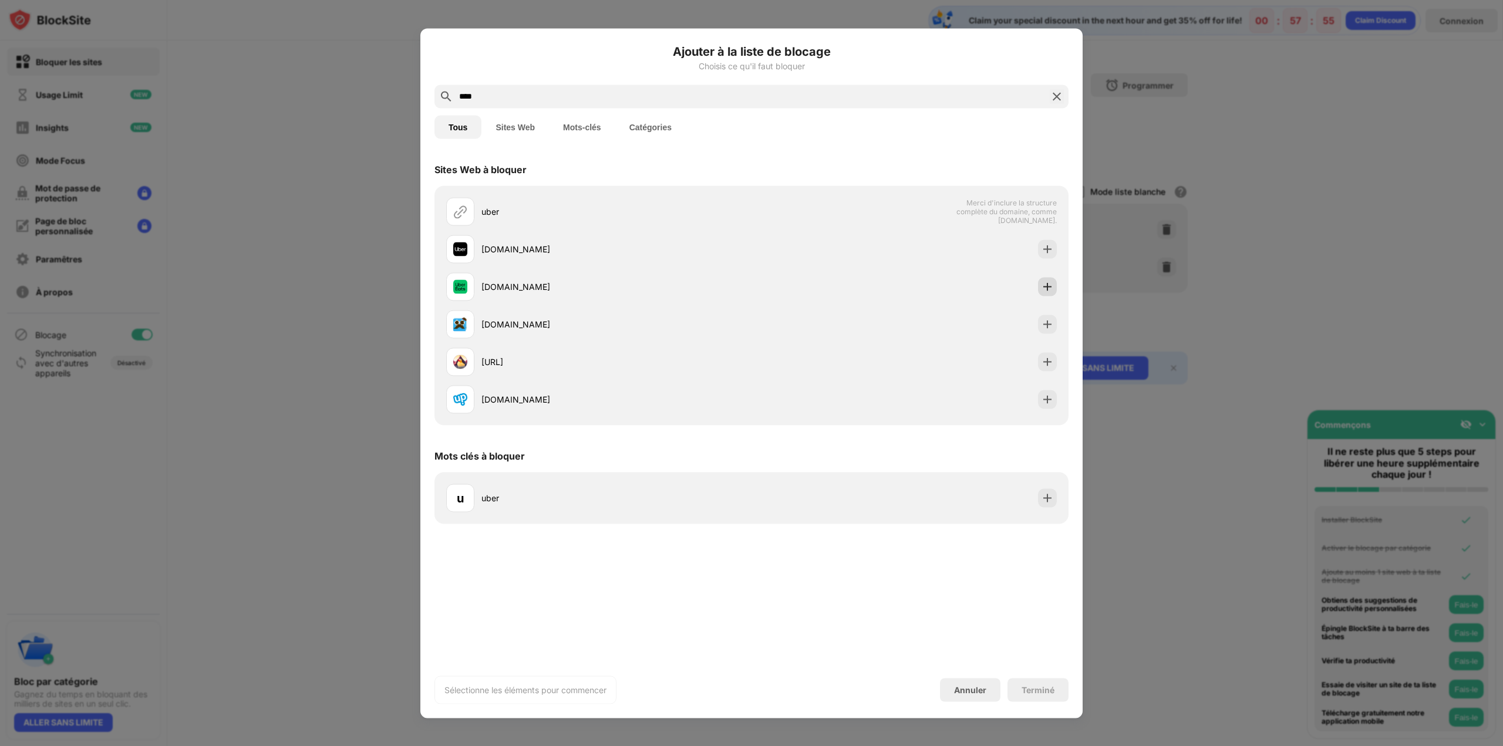
type input "****"
click at [1139, 304] on div at bounding box center [751, 373] width 1503 height 746
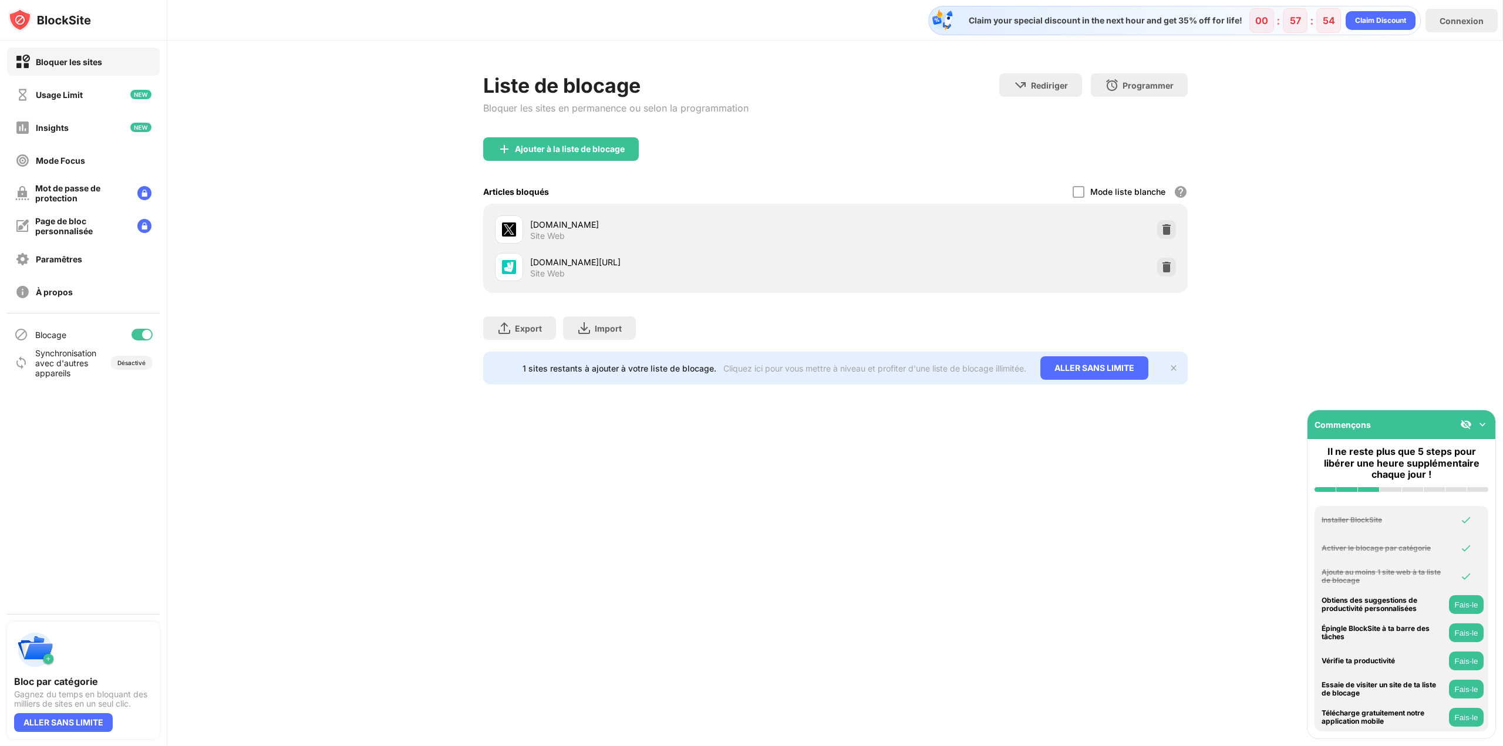
click at [701, 290] on div "[DOMAIN_NAME] Site Web [DOMAIN_NAME][URL] Site Web" at bounding box center [835, 248] width 705 height 89
click at [739, 295] on div "Export Exporter des fichiers (pour les sites web uniquement) Import Importer de…" at bounding box center [835, 322] width 705 height 59
click at [593, 156] on div "Ajouter à la liste de blocage" at bounding box center [561, 148] width 156 height 23
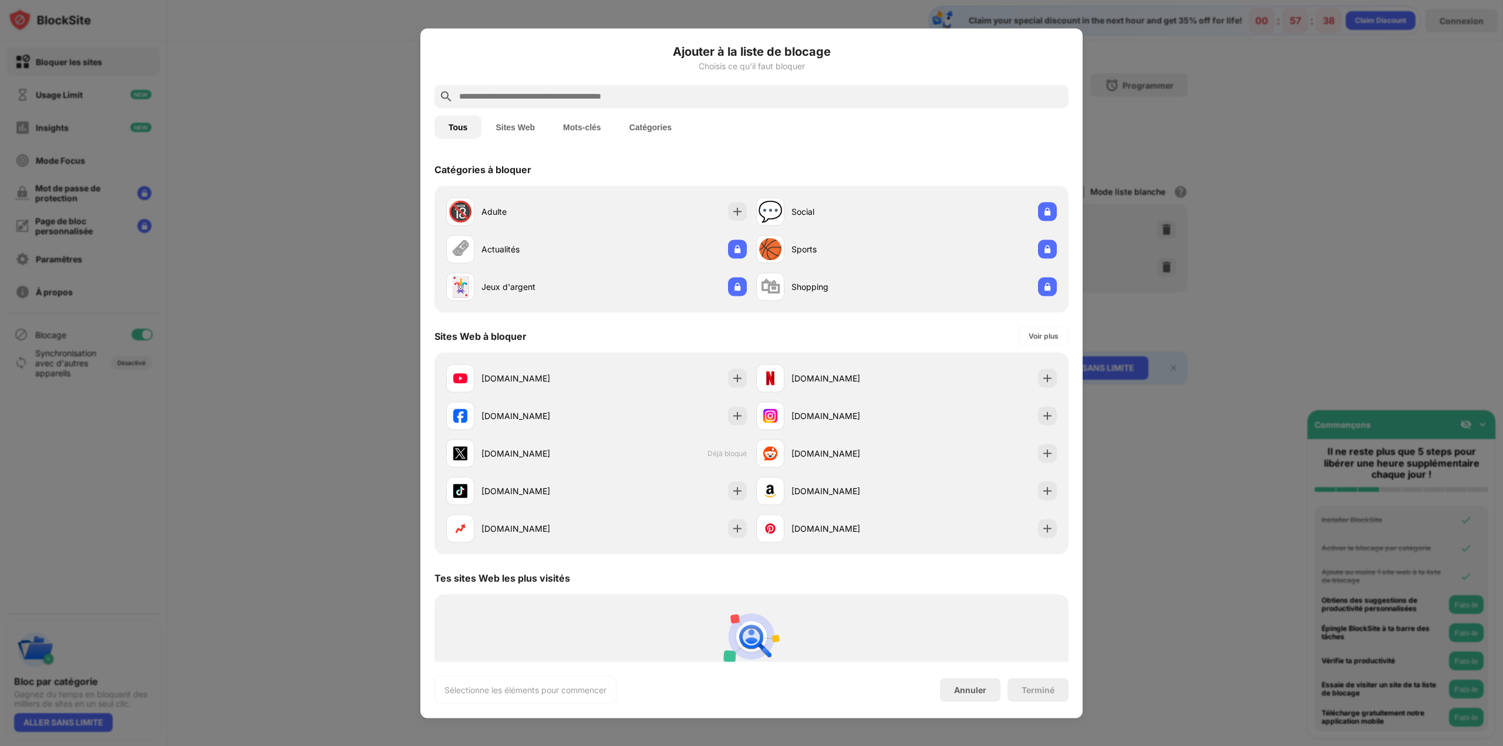
click at [593, 101] on input "text" at bounding box center [761, 96] width 606 height 14
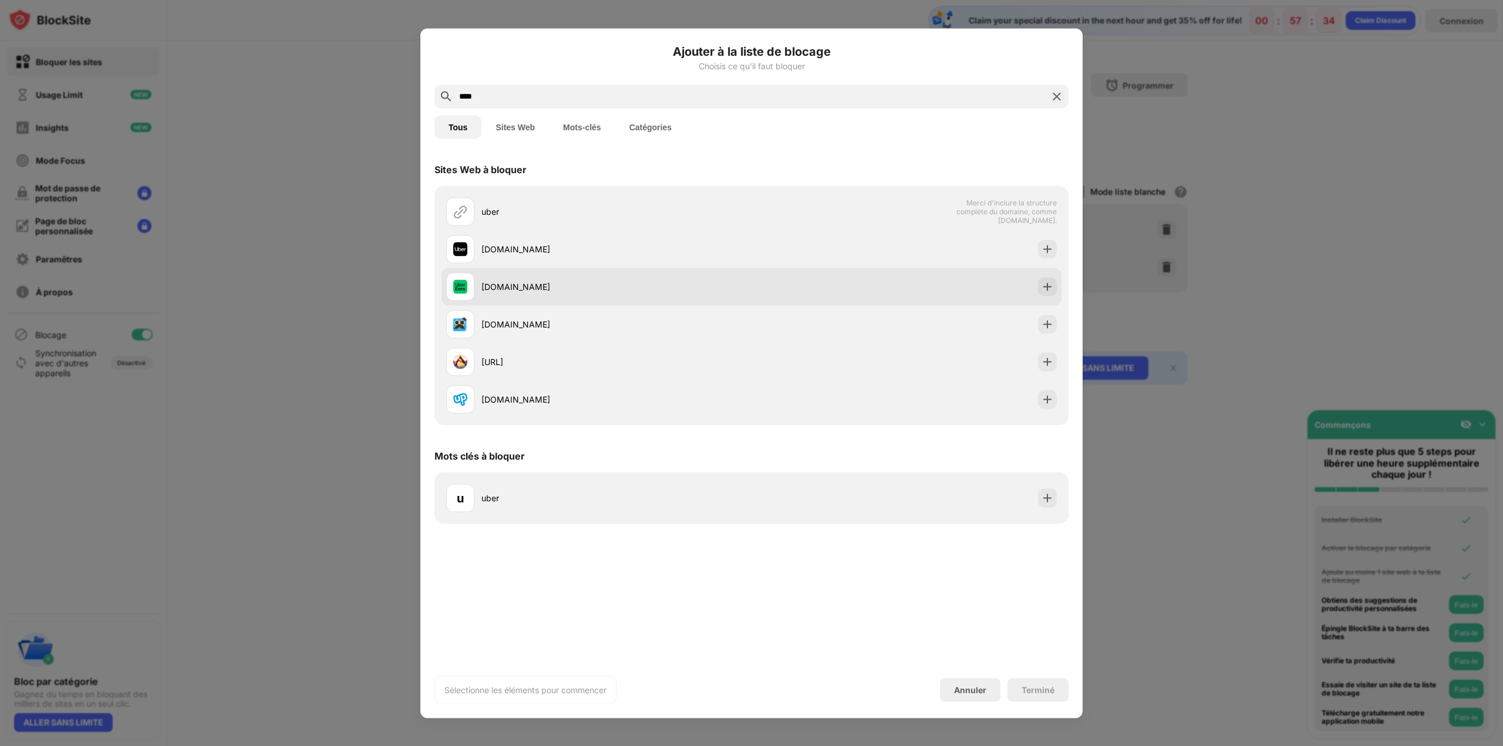
type input "****"
click at [609, 282] on div "[DOMAIN_NAME]" at bounding box center [617, 287] width 270 height 12
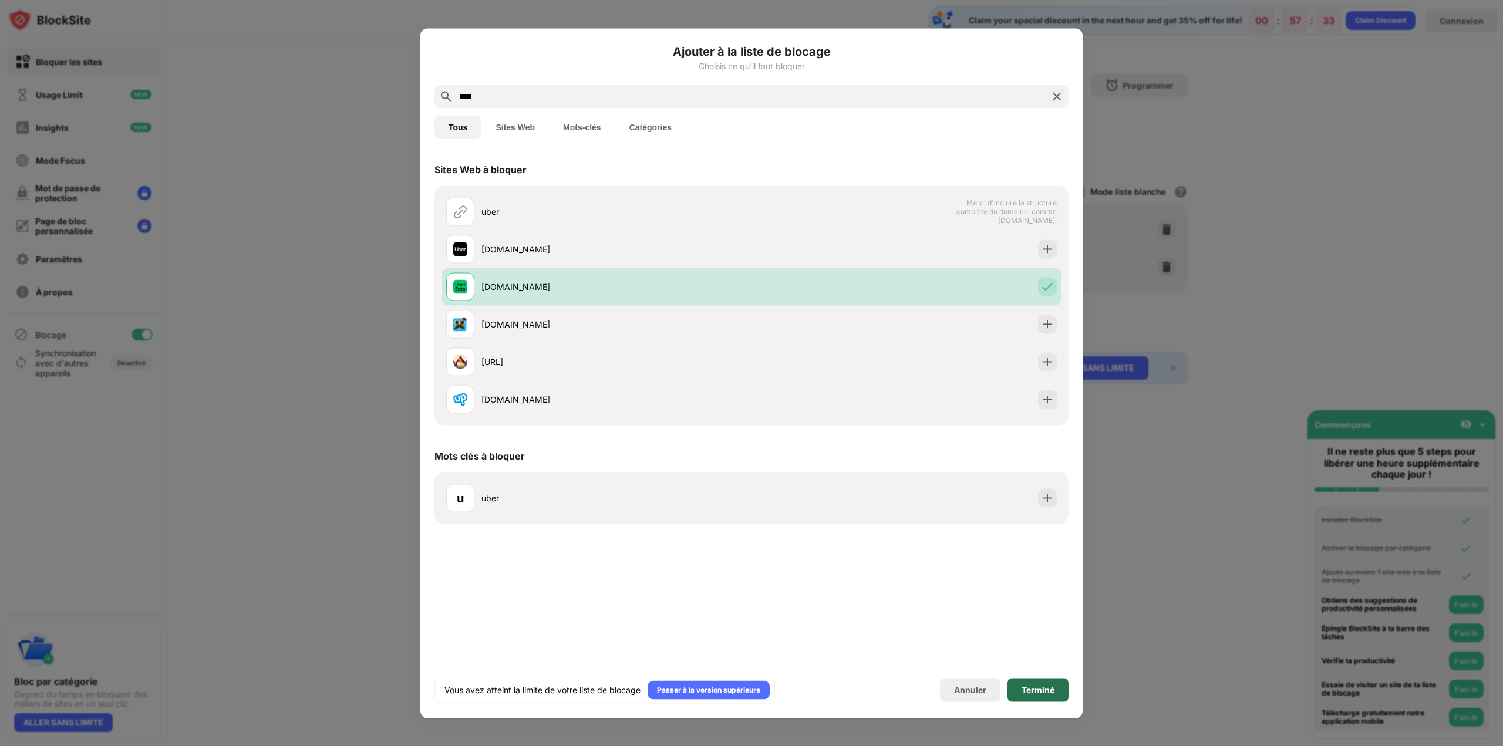
click at [1017, 684] on div "Terminé" at bounding box center [1038, 689] width 61 height 23
